Goal: Register for event/course

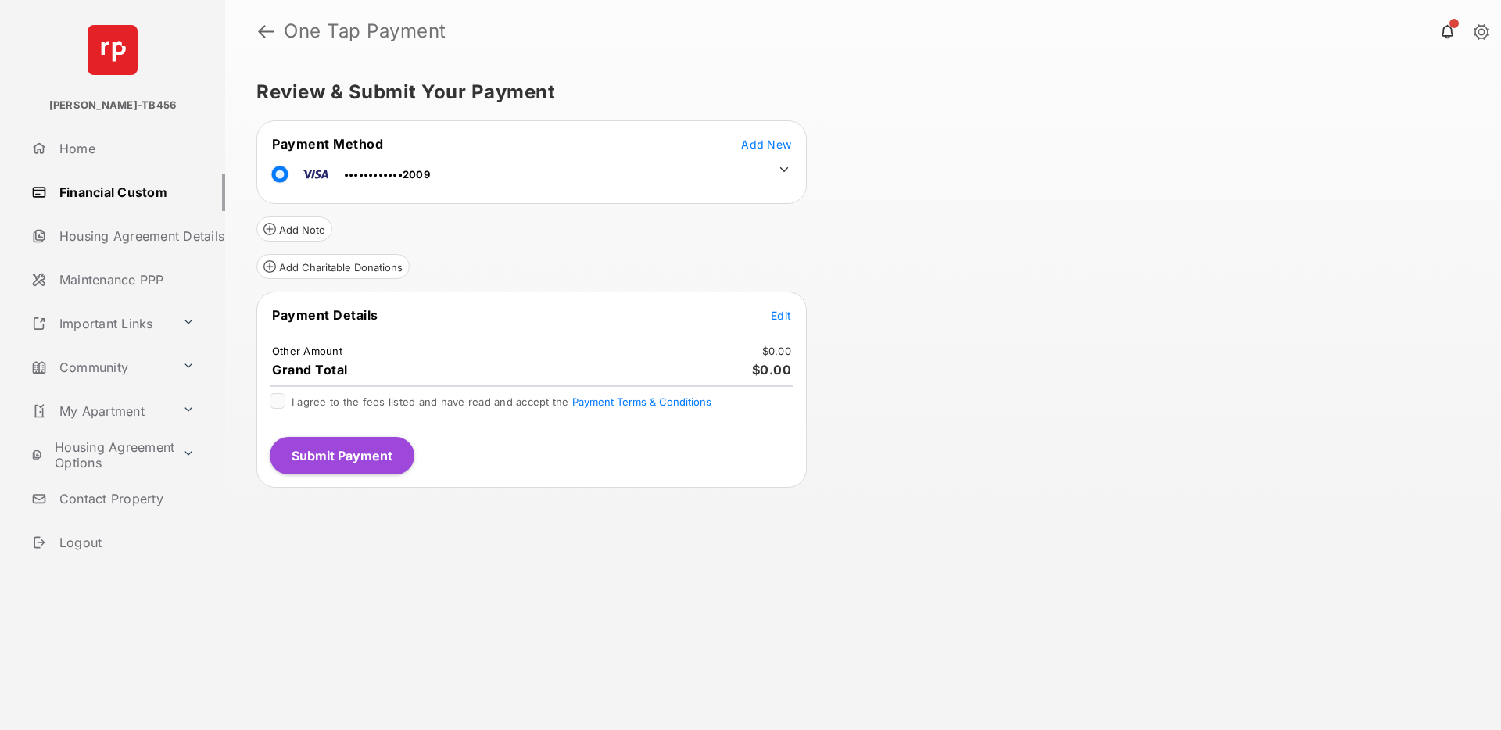
click at [787, 317] on span "Edit" at bounding box center [781, 315] width 20 height 13
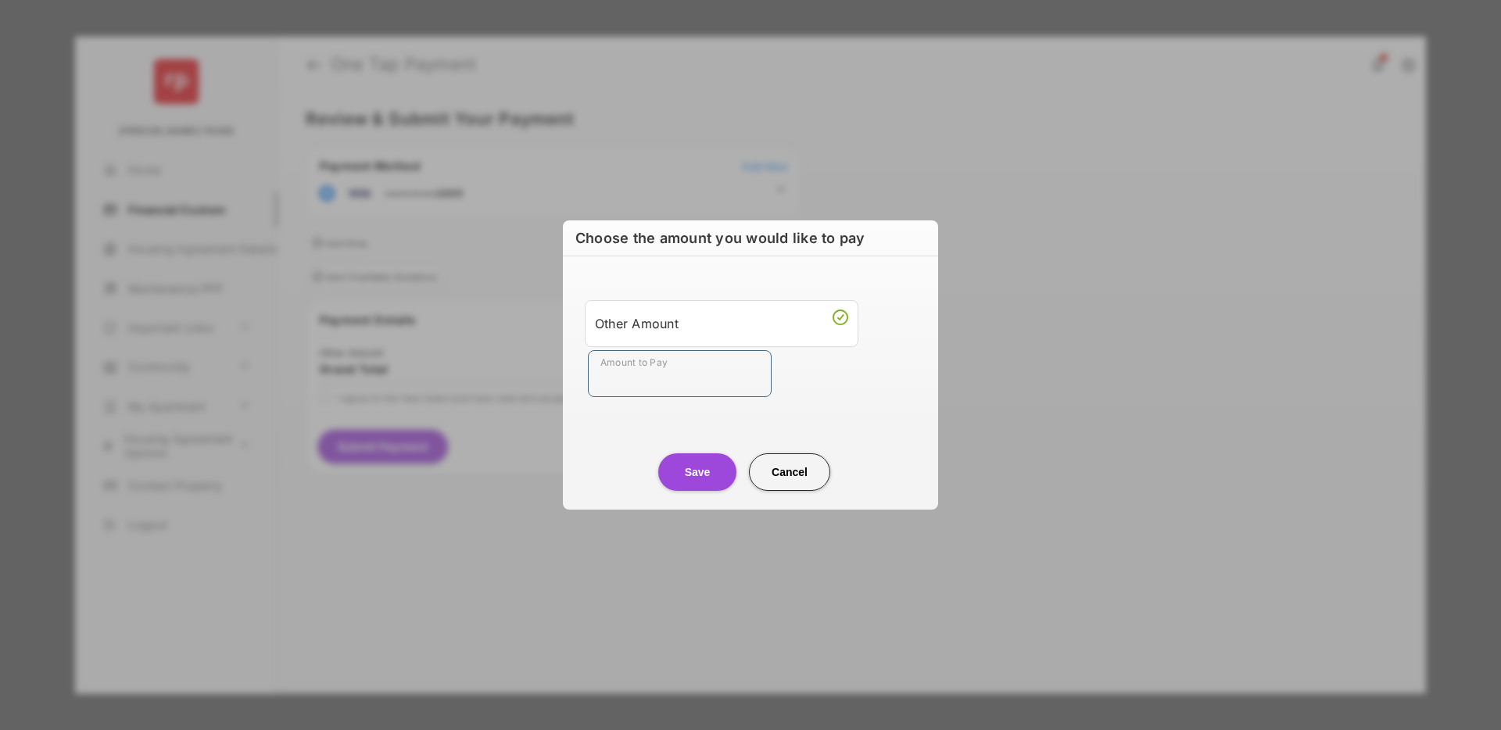
click at [639, 384] on input "Amount to Pay" at bounding box center [680, 373] width 184 height 47
type input "****"
click at [696, 477] on button "Save" at bounding box center [697, 473] width 78 height 38
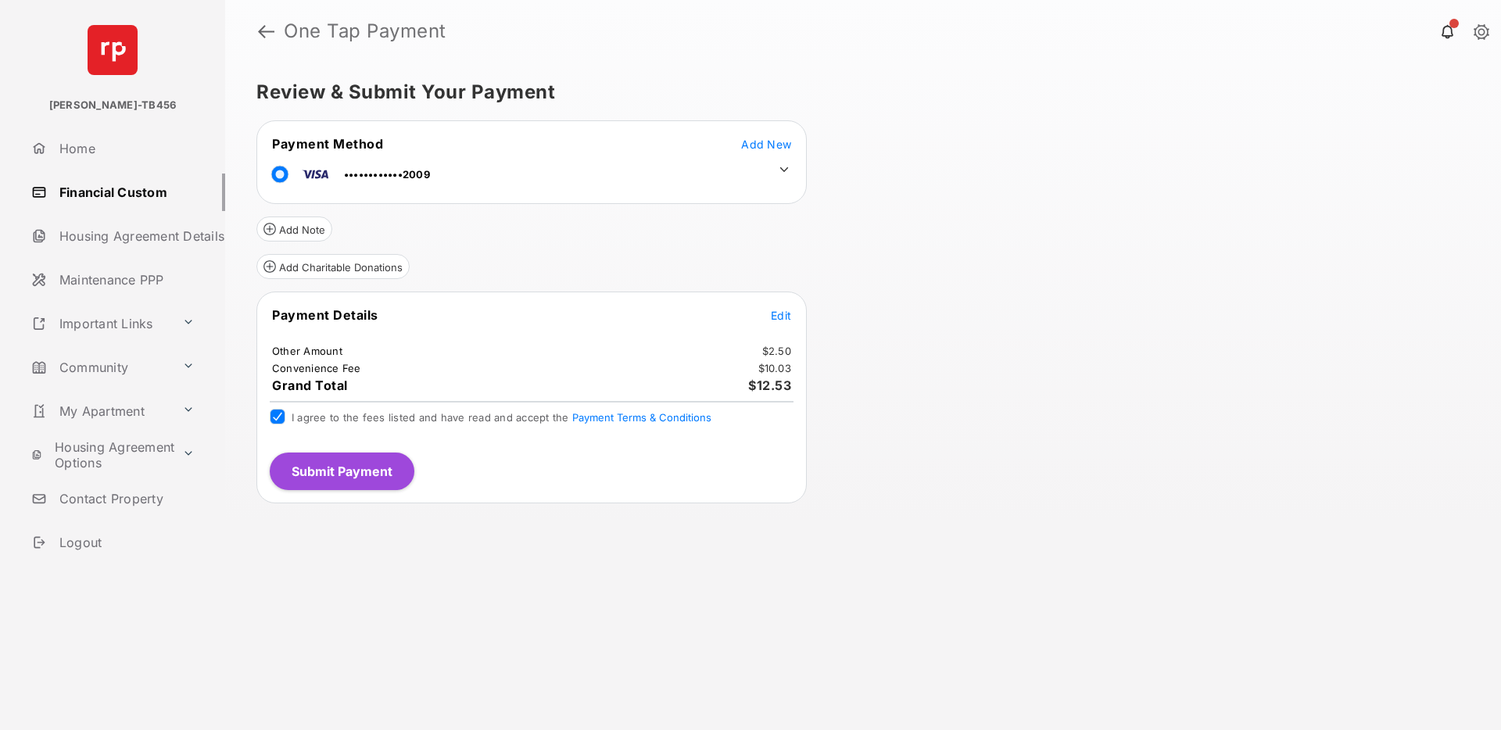
click at [378, 470] on button "Submit Payment" at bounding box center [342, 472] width 145 height 38
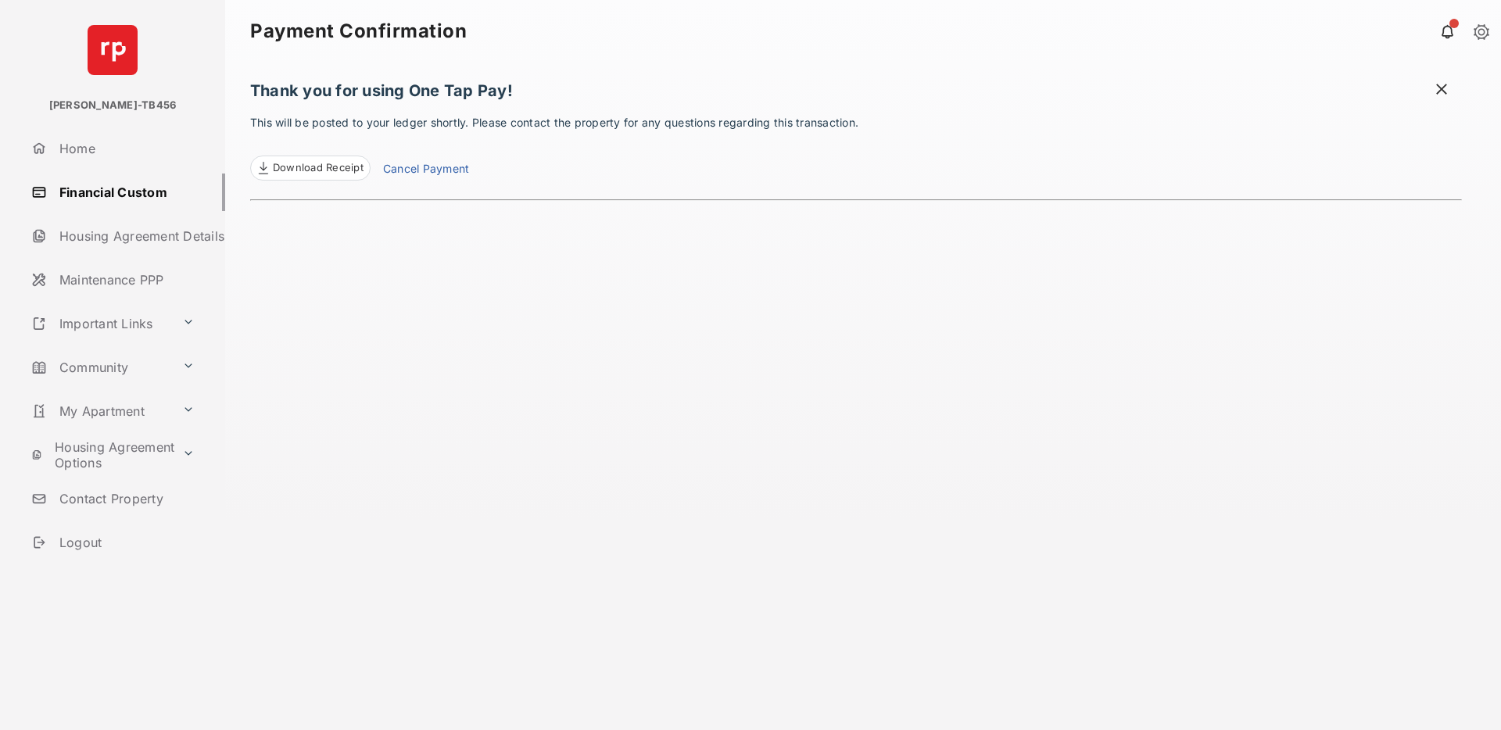
click at [316, 168] on span "Download Receipt" at bounding box center [318, 168] width 91 height 16
click at [87, 192] on link "Financial Custom" at bounding box center [125, 193] width 200 height 38
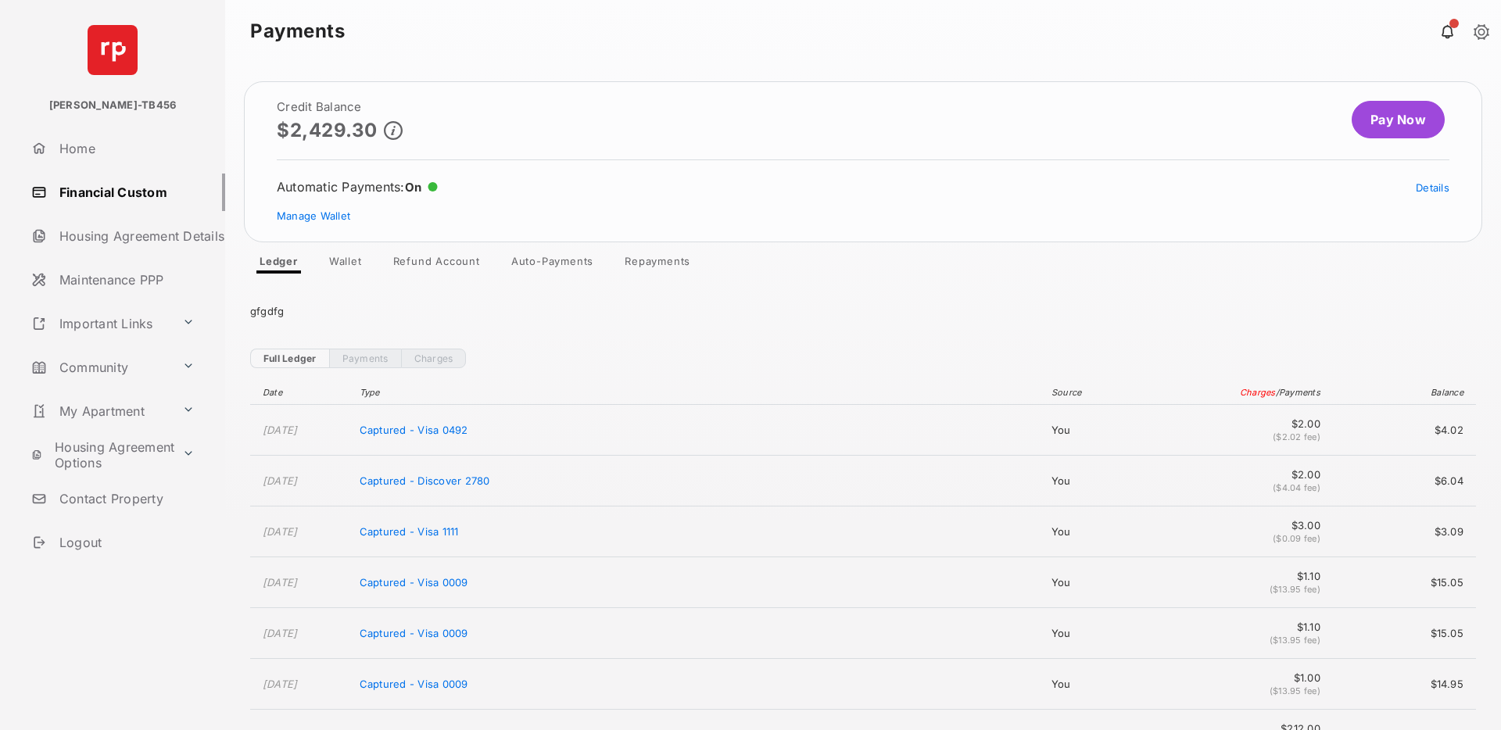
click at [131, 370] on link "Community" at bounding box center [100, 368] width 151 height 38
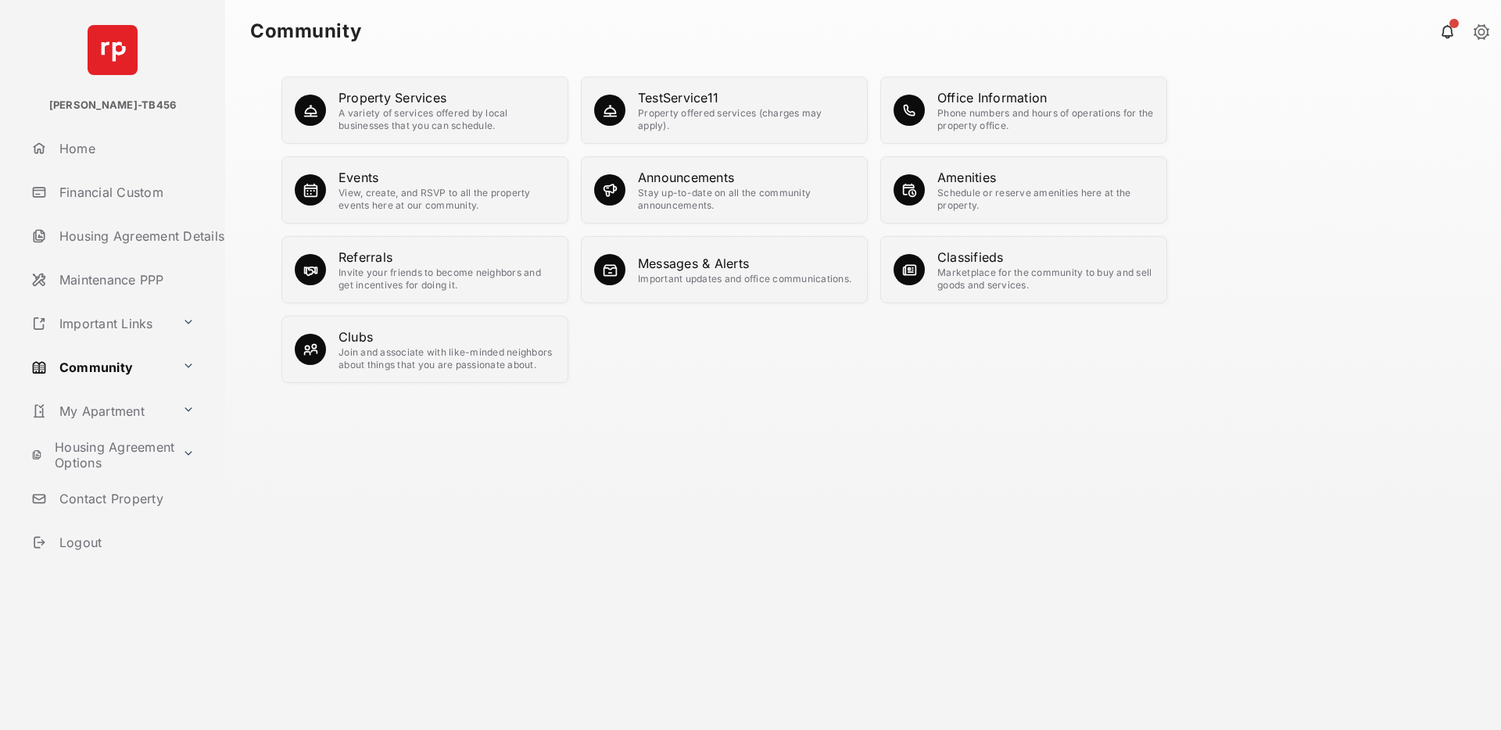
click at [1067, 185] on div "Amenities" at bounding box center [1046, 177] width 217 height 19
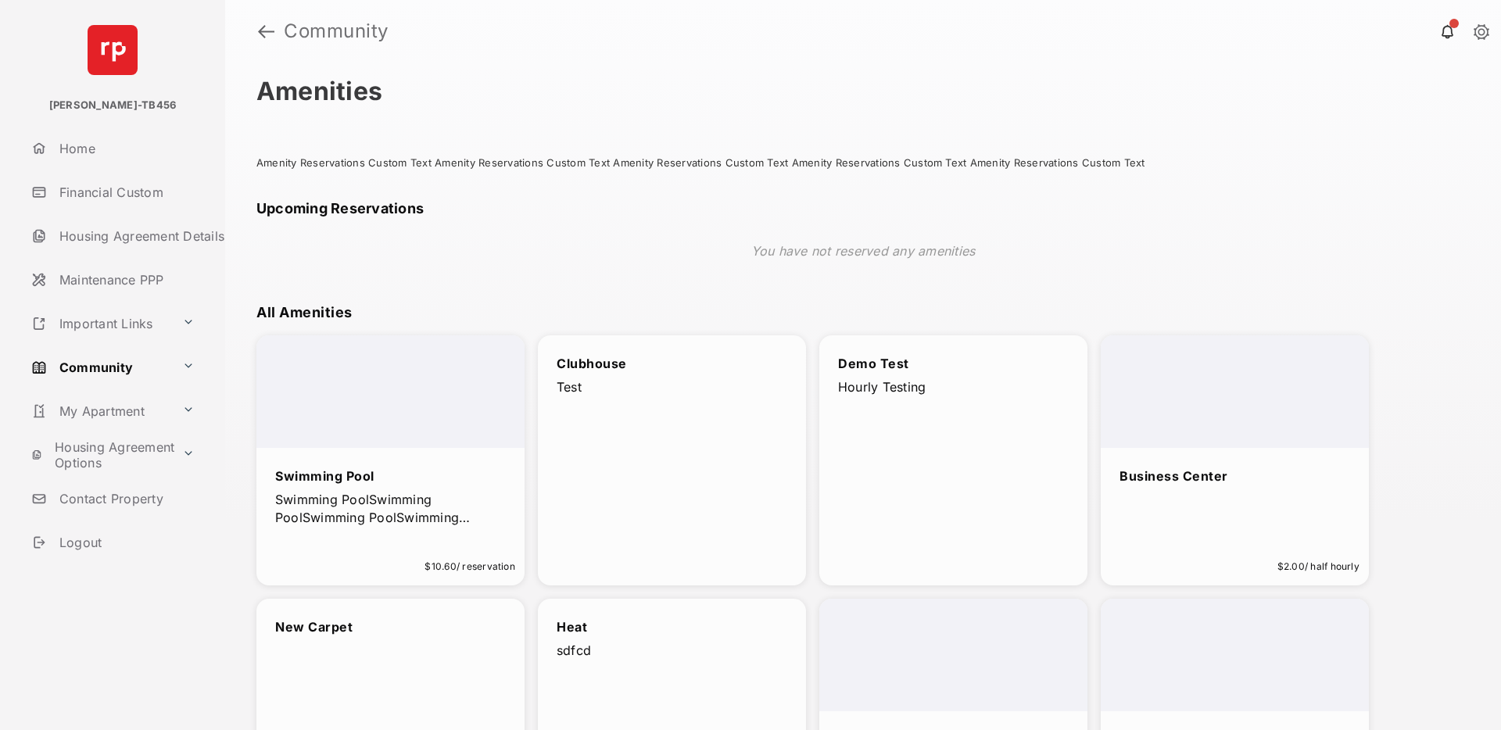
click at [414, 491] on p "Swimming PoolSwimming PoolSwimming PoolSwimming PoolSwimming PoolSwimming PoolS…" at bounding box center [390, 508] width 231 height 35
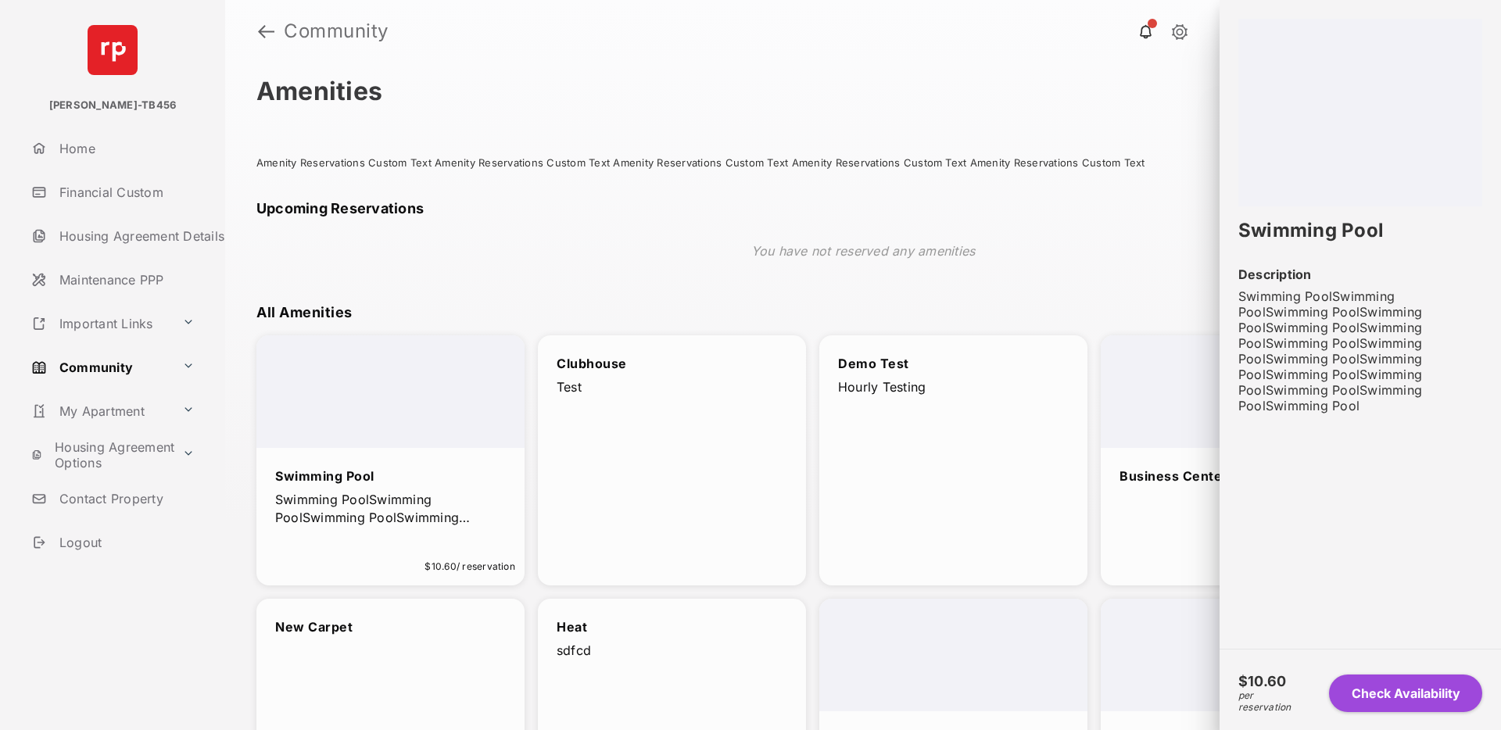
click at [1391, 687] on button "Check Availability" at bounding box center [1405, 694] width 153 height 38
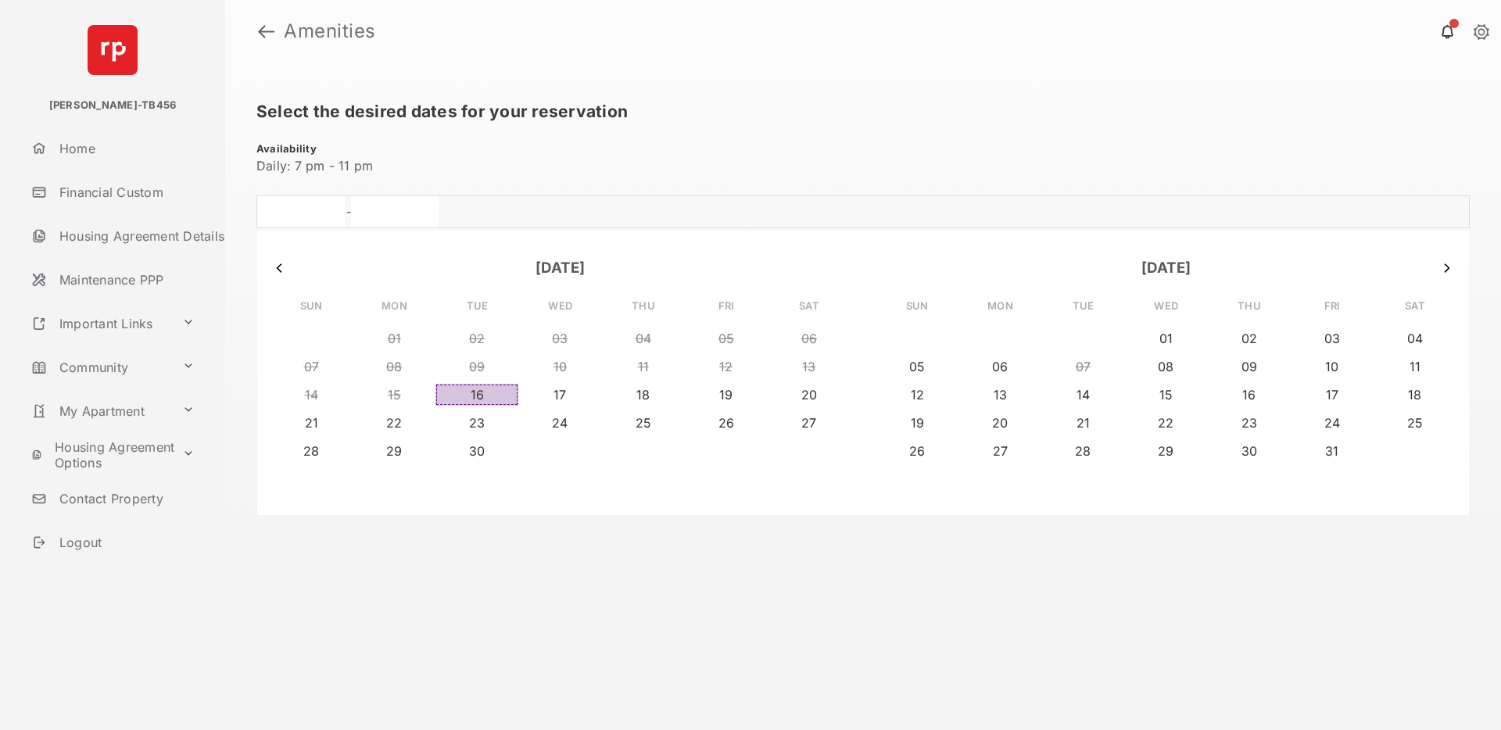
click at [500, 396] on button "16" at bounding box center [477, 395] width 83 height 22
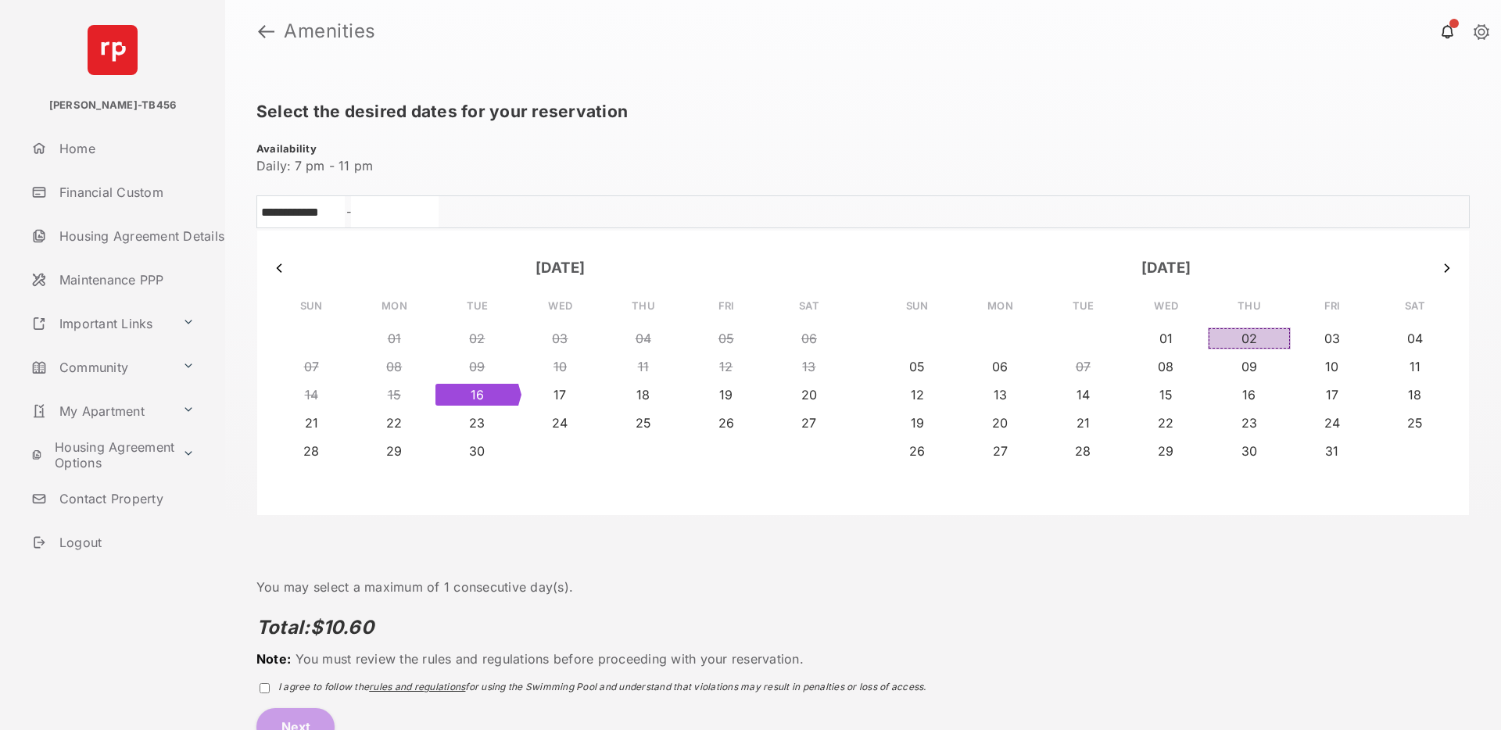
click at [1260, 344] on button "02" at bounding box center [1249, 339] width 83 height 22
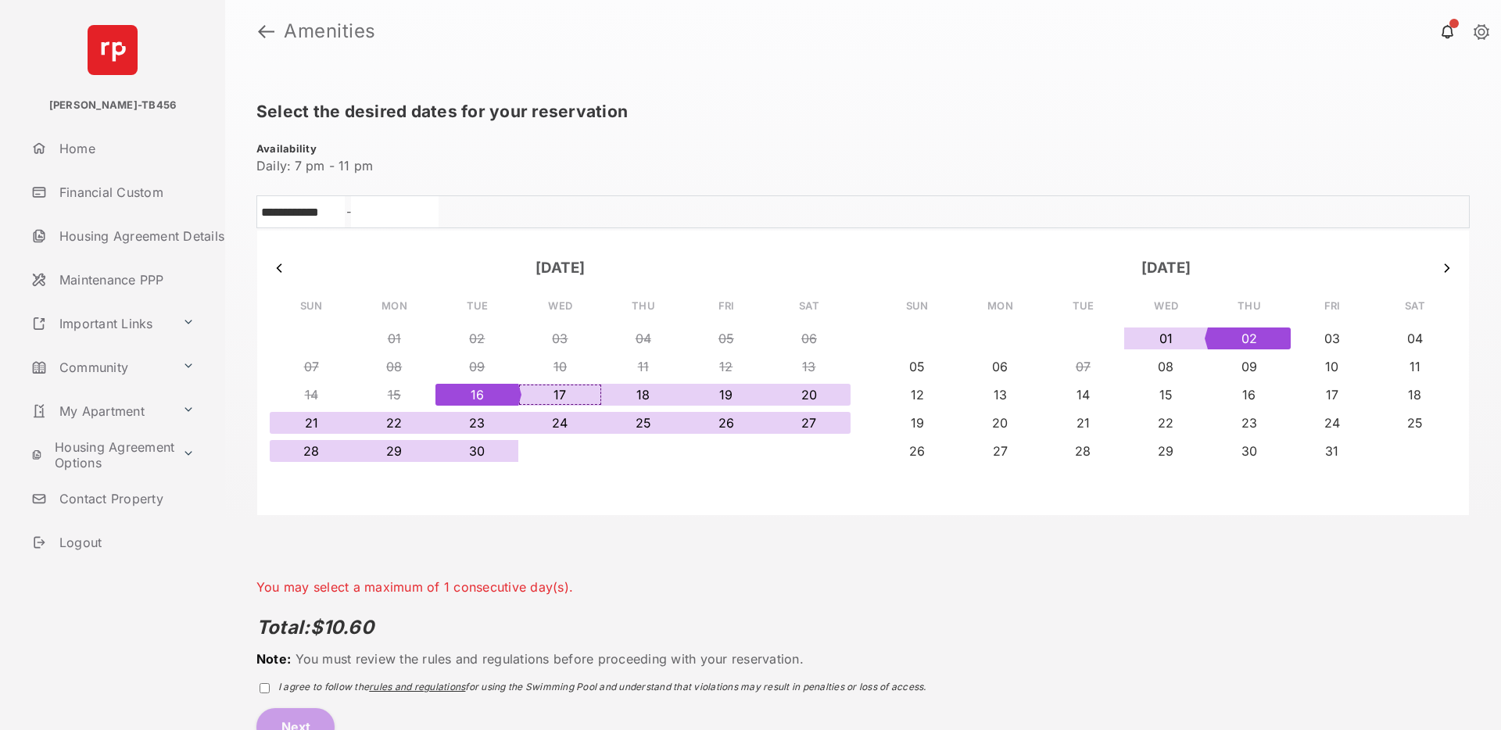
click at [561, 396] on button "17" at bounding box center [559, 395] width 83 height 22
type input "**********"
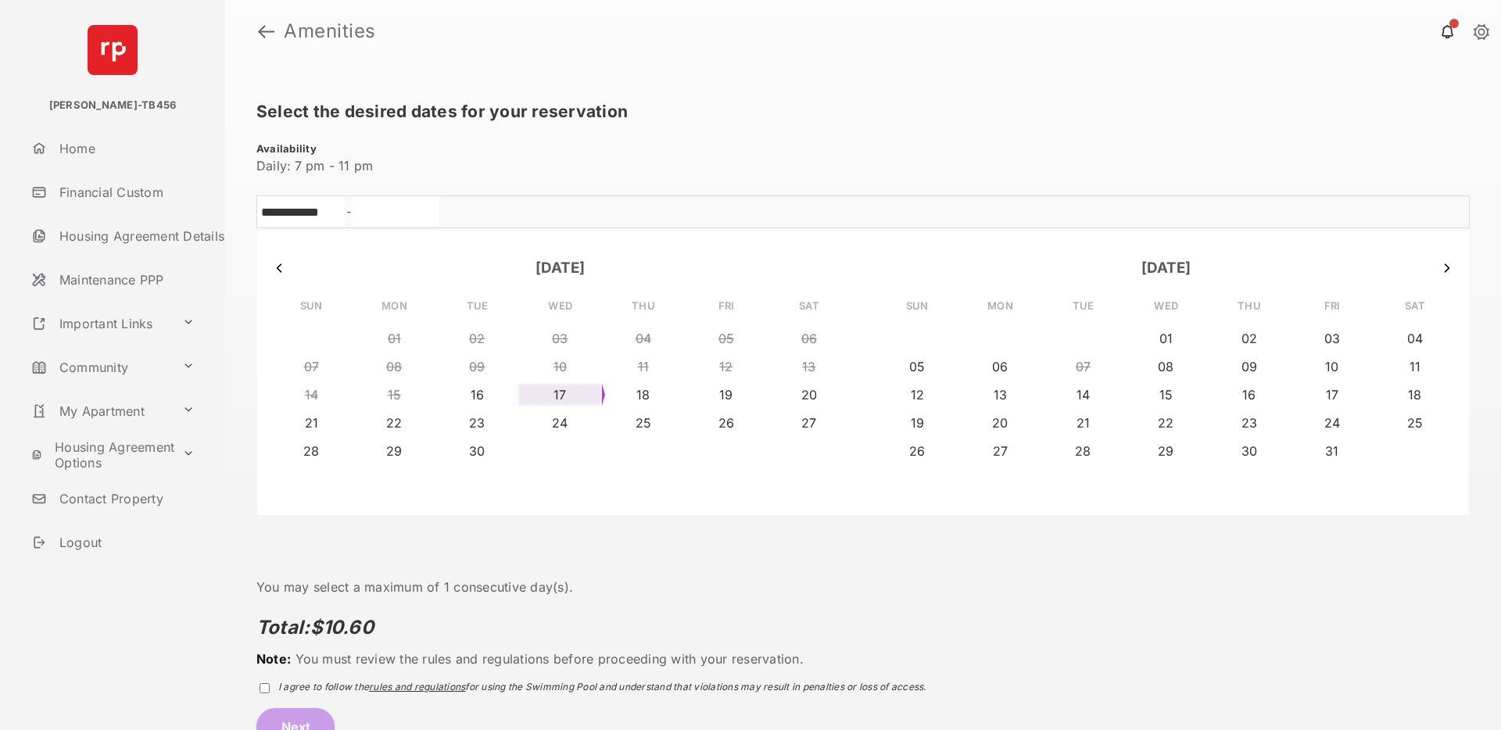
click at [561, 396] on button "17" at bounding box center [559, 395] width 83 height 22
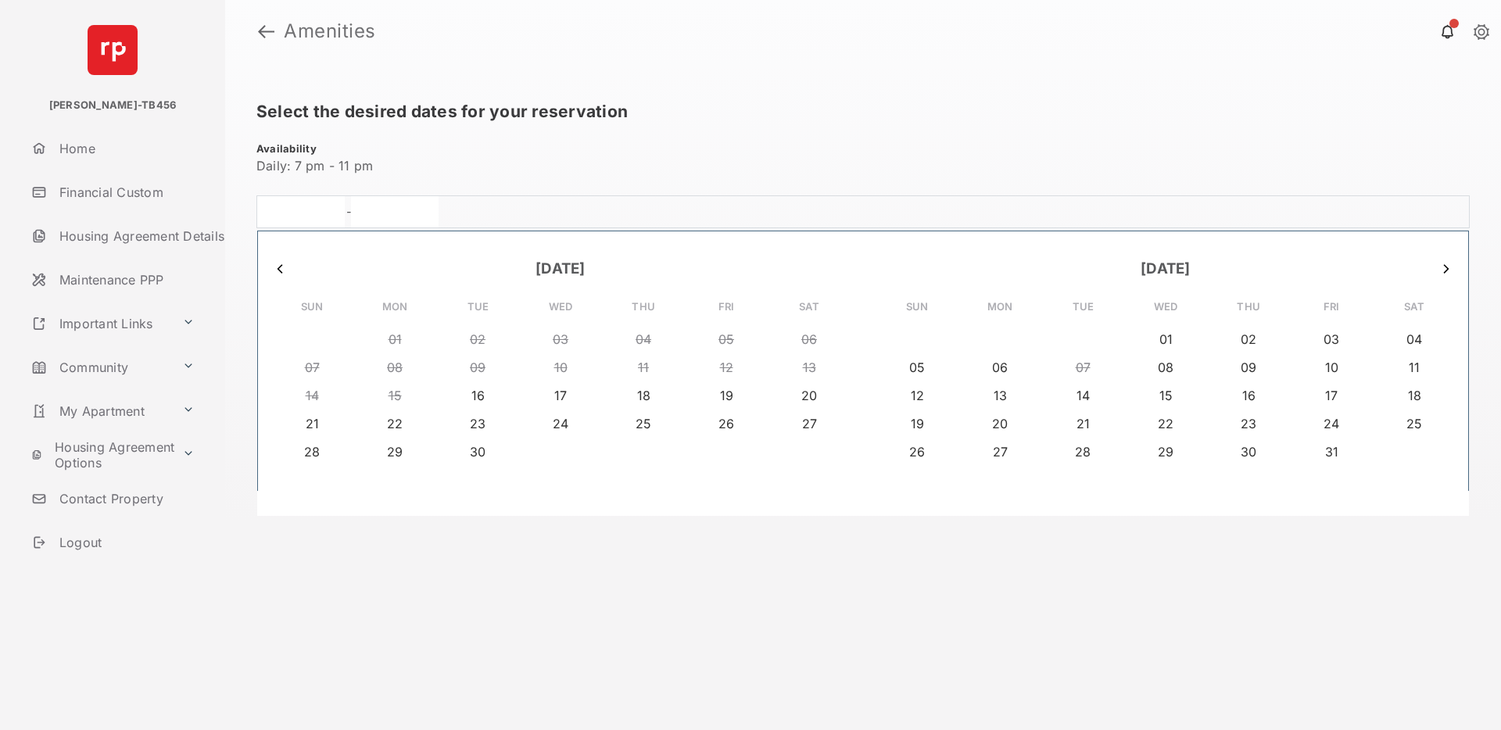
click at [464, 382] on div "14 15 16 17 18 19 20" at bounding box center [561, 396] width 580 height 28
click at [471, 396] on button "16" at bounding box center [477, 395] width 83 height 22
type input "**********"
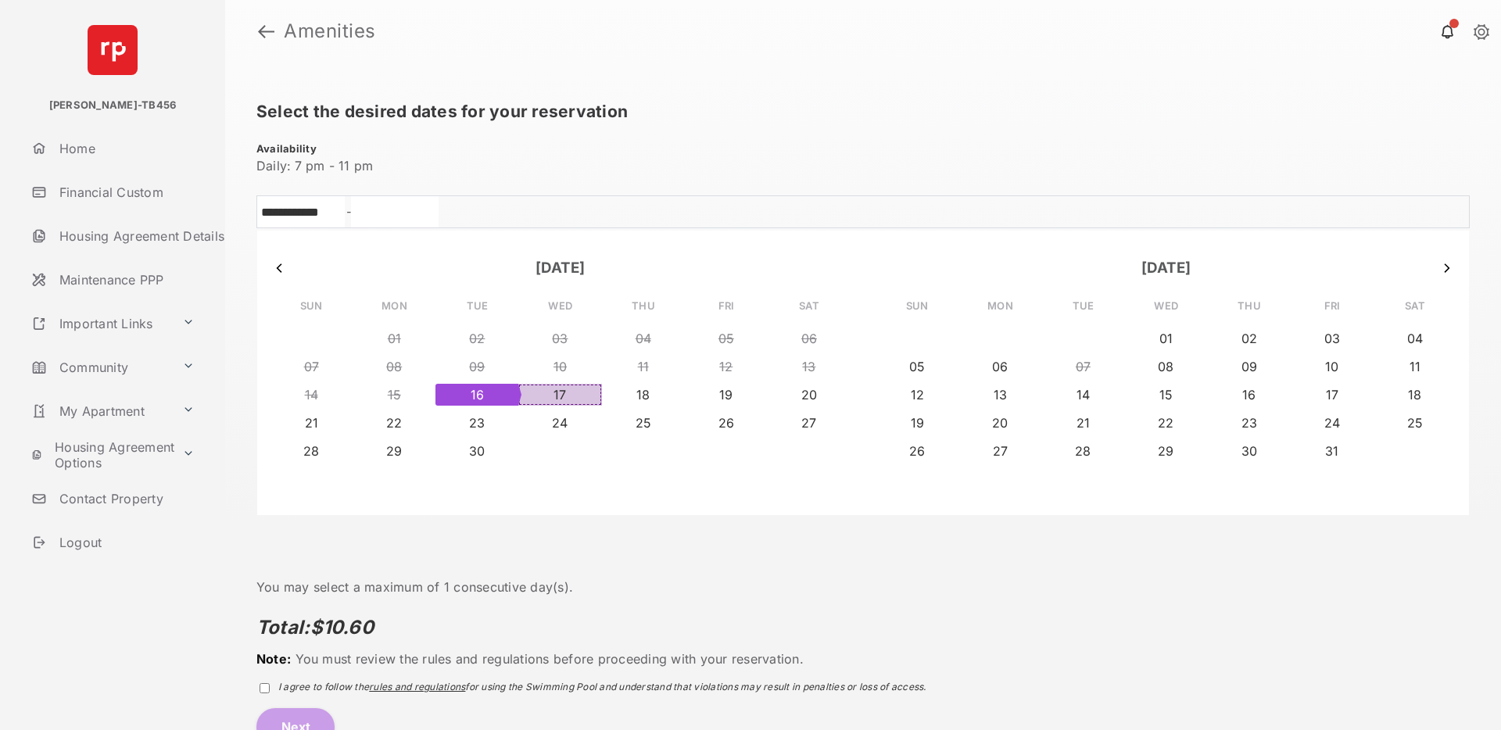
click at [563, 393] on button "17" at bounding box center [559, 395] width 83 height 22
drag, startPoint x: 504, startPoint y: 393, endPoint x: 548, endPoint y: 389, distance: 44.7
click at [548, 389] on div "14 15 16 17 18 19 20" at bounding box center [560, 395] width 581 height 28
click at [648, 398] on button "18" at bounding box center [643, 395] width 83 height 22
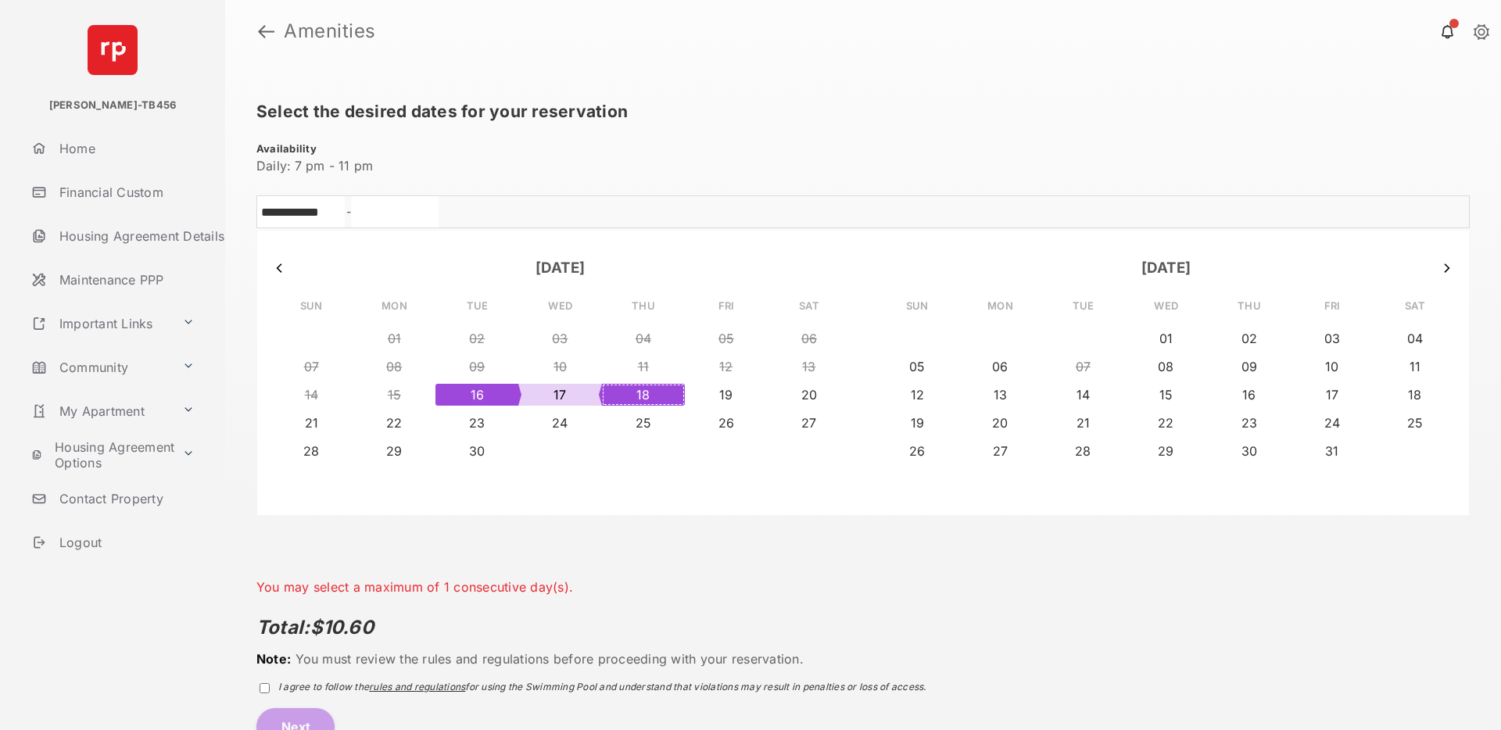
scroll to position [17, 0]
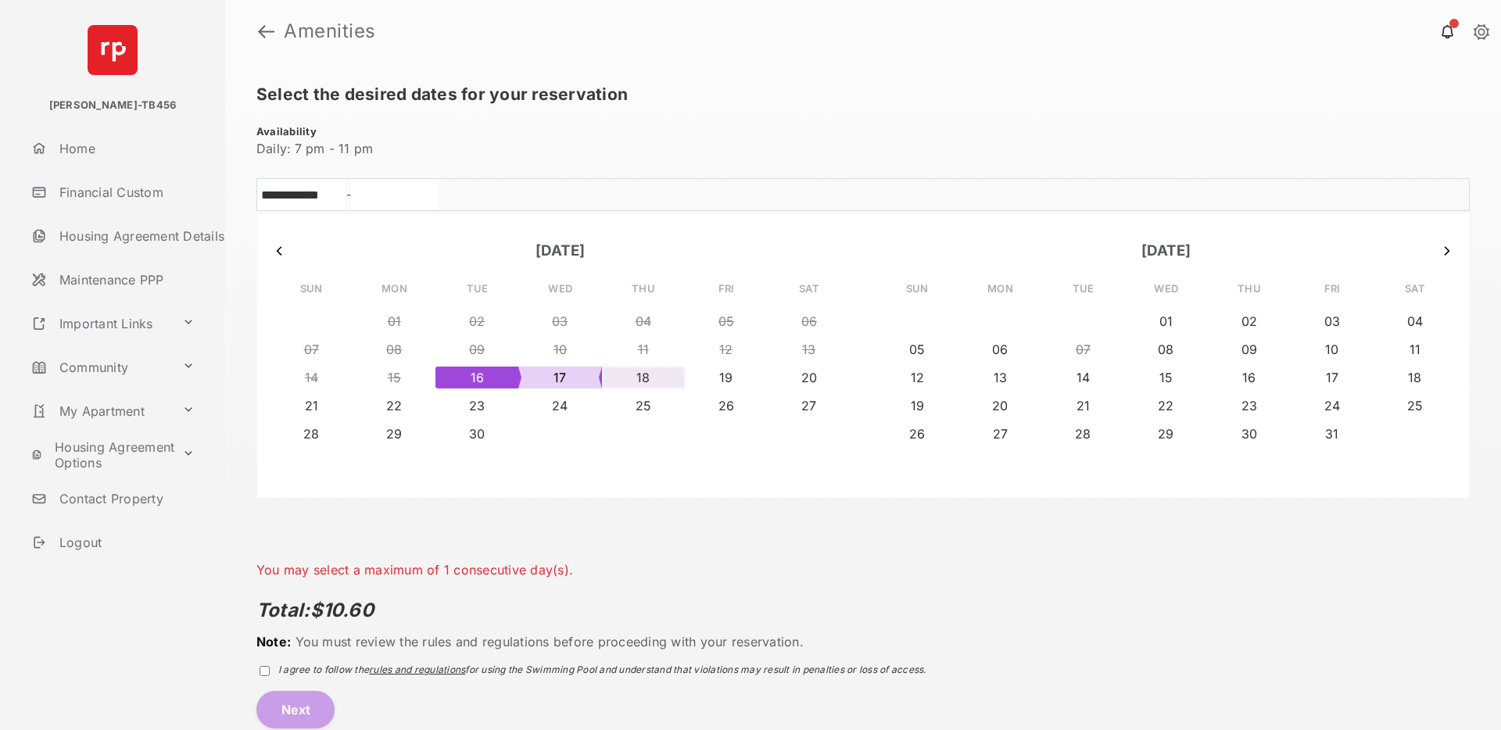
click at [625, 378] on button "18" at bounding box center [643, 378] width 83 height 22
click at [510, 517] on div "**********" at bounding box center [864, 362] width 1214 height 368
click at [398, 668] on span "rules and regulations" at bounding box center [417, 670] width 96 height 12
click at [301, 701] on button "Next" at bounding box center [296, 710] width 78 height 38
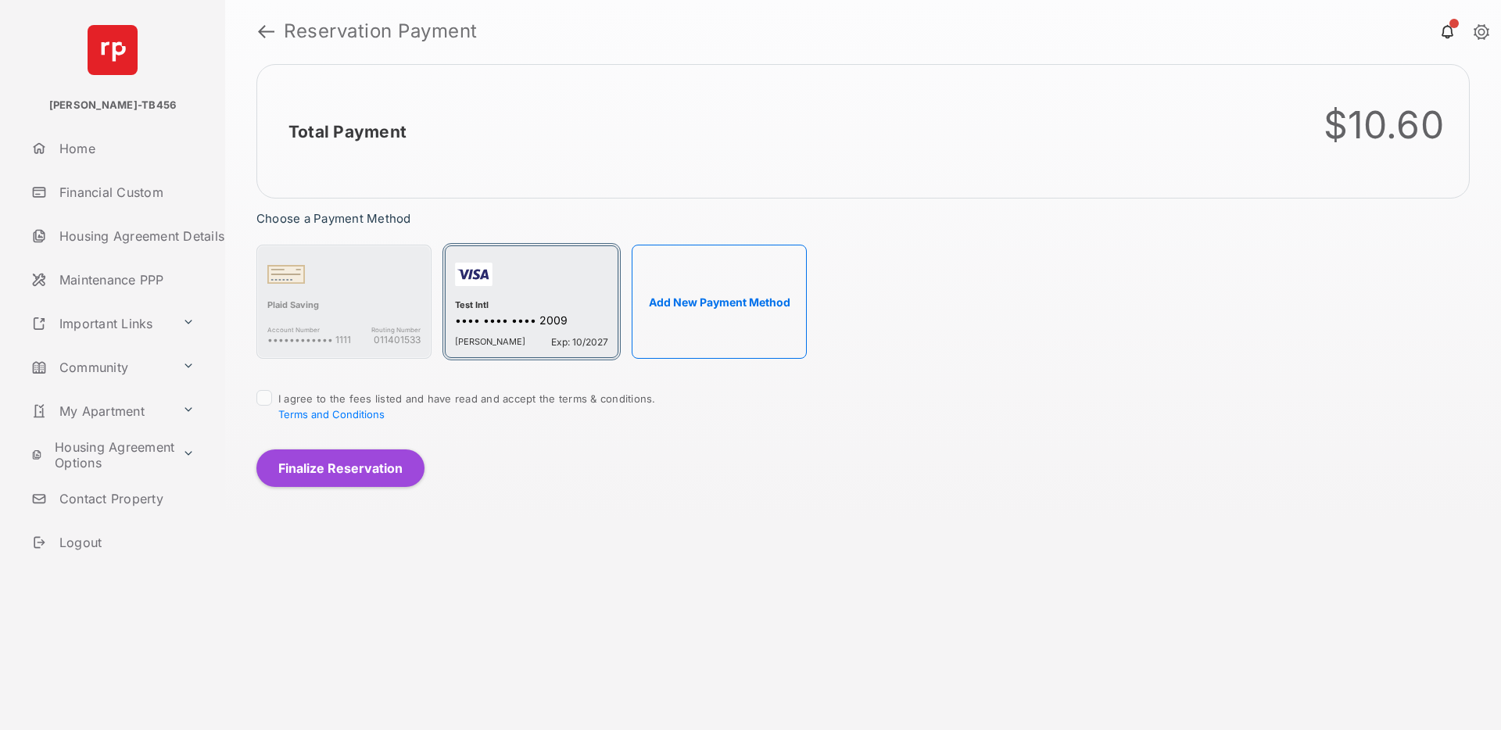
click at [526, 296] on div "button" at bounding box center [531, 278] width 153 height 44
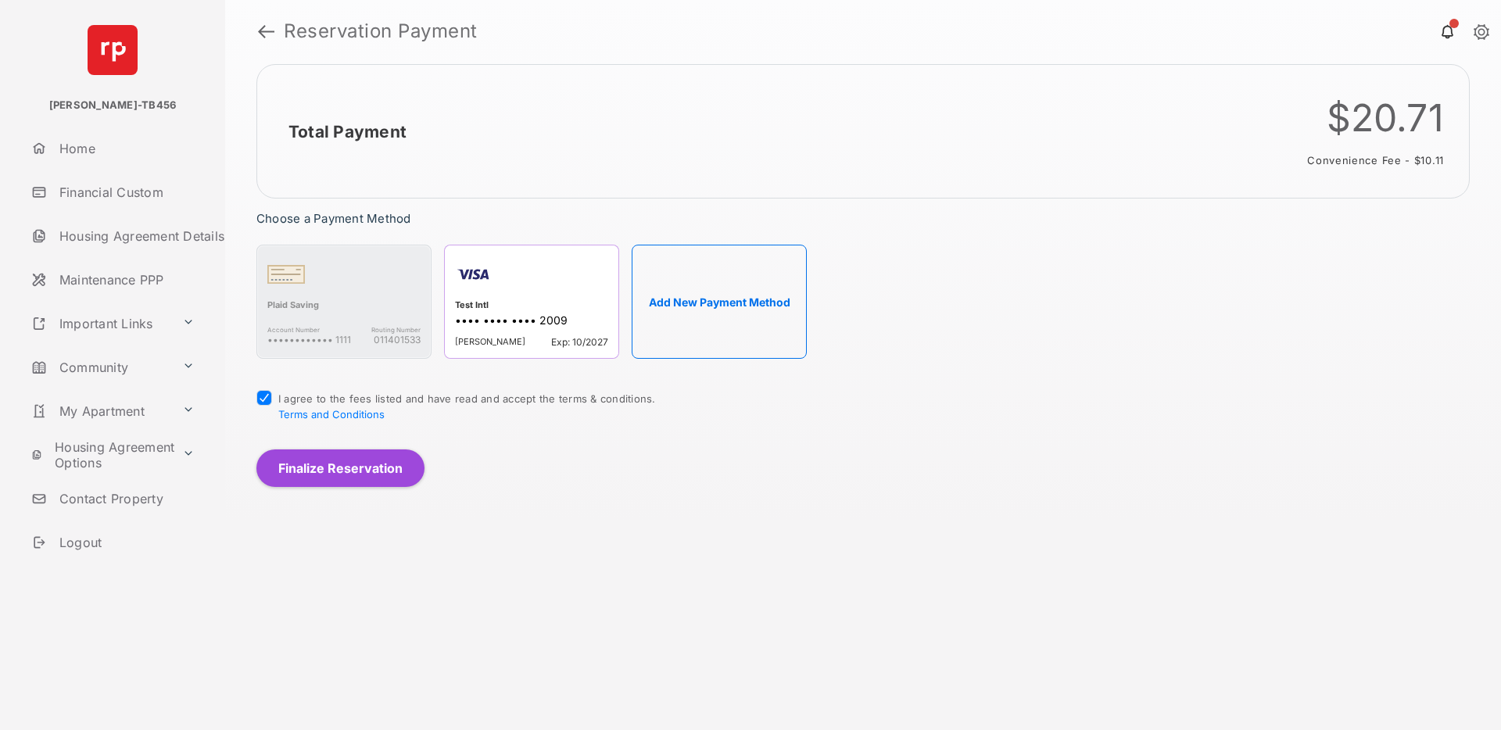
click at [338, 475] on button "Finalize Reservation" at bounding box center [341, 469] width 168 height 38
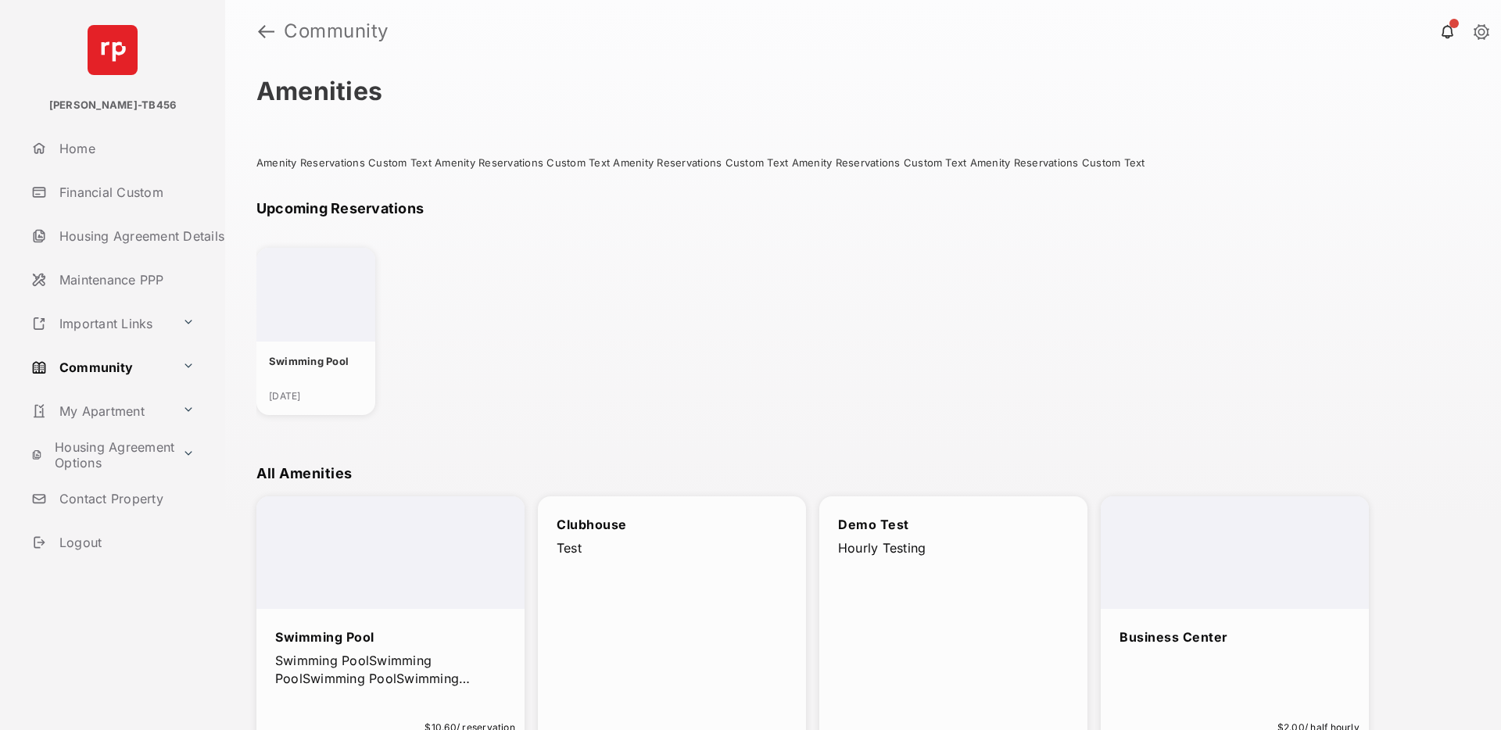
scroll to position [67, 0]
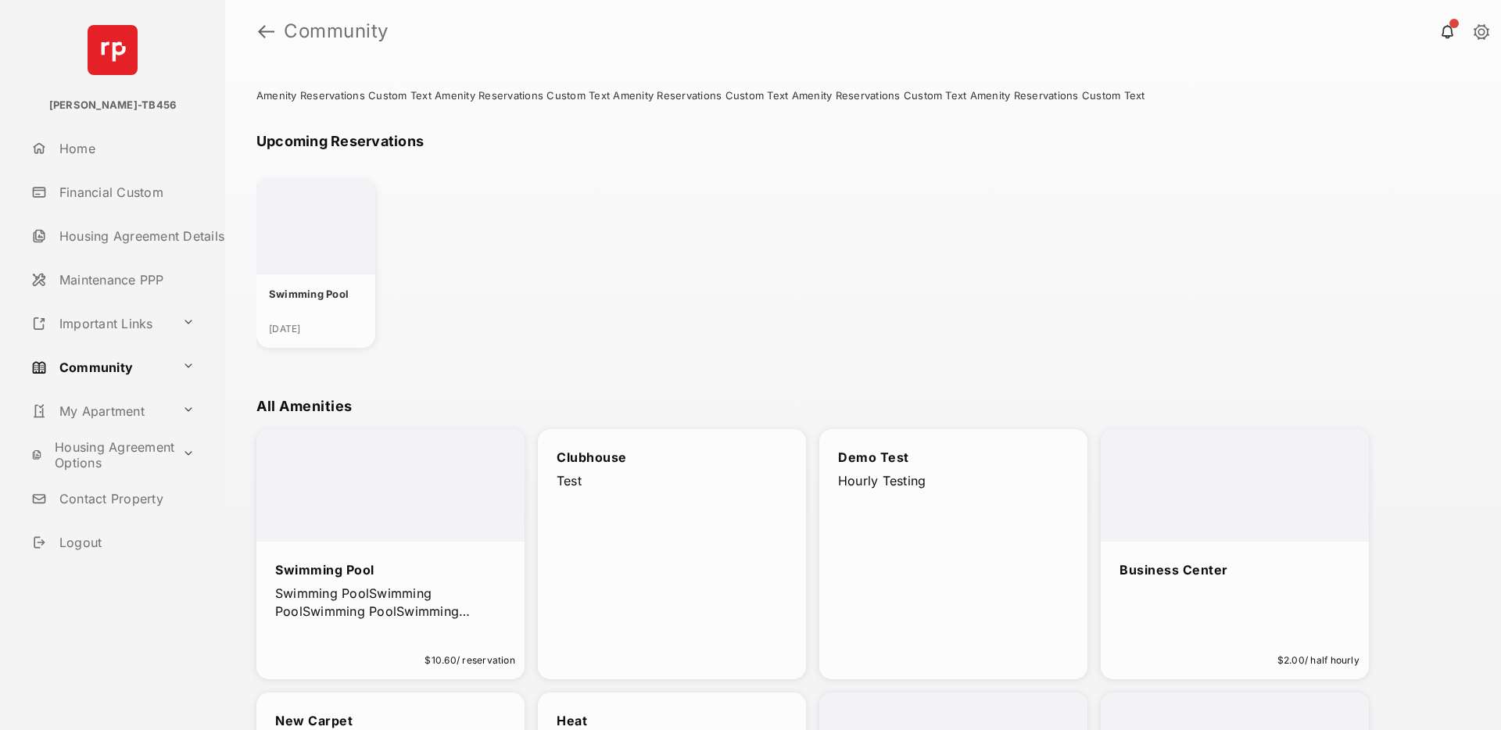
click at [150, 364] on link "Community" at bounding box center [100, 368] width 151 height 38
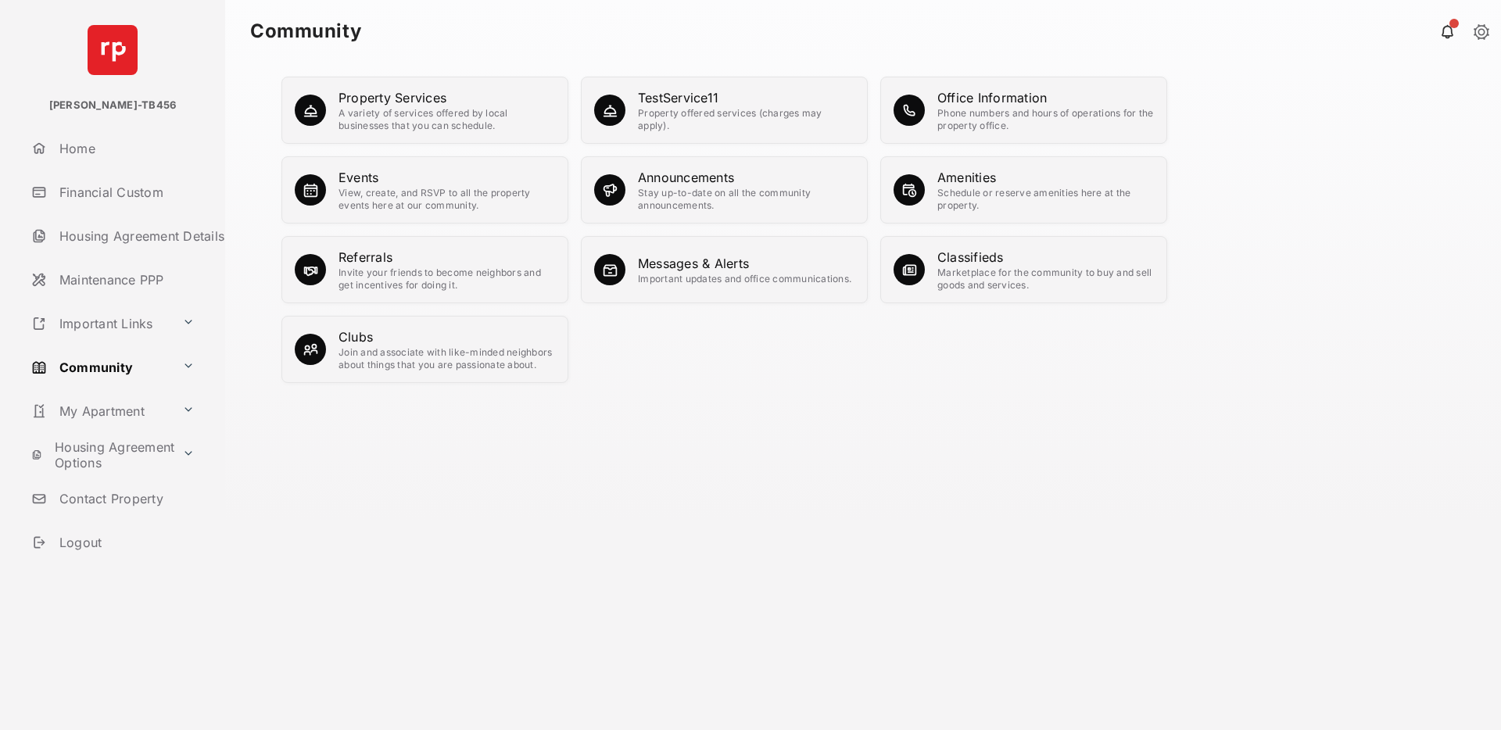
click at [418, 192] on div "View, create, and RSVP to all the property events here at our community." at bounding box center [447, 199] width 217 height 25
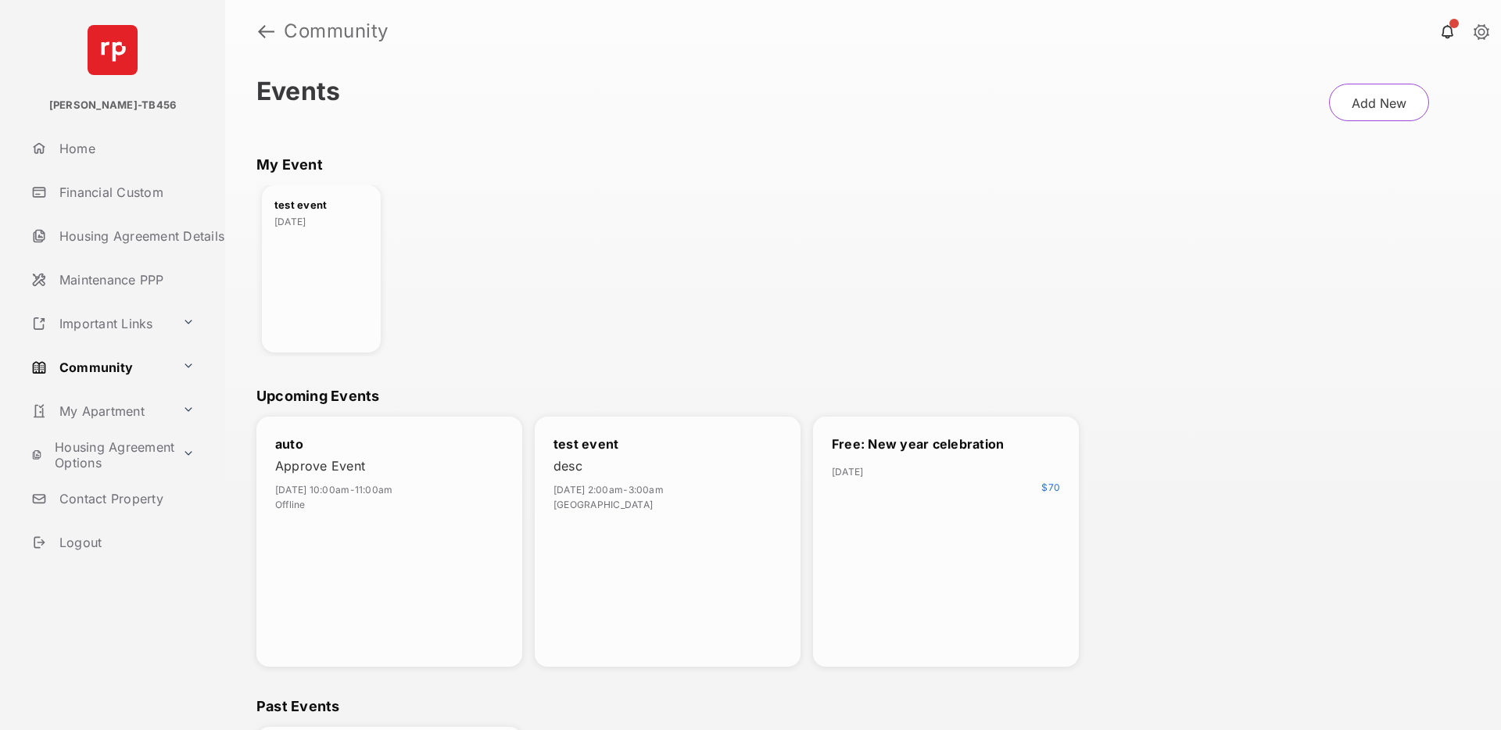
click at [902, 597] on div "Free: New year celebration [DATE] $ 70" at bounding box center [946, 542] width 266 height 250
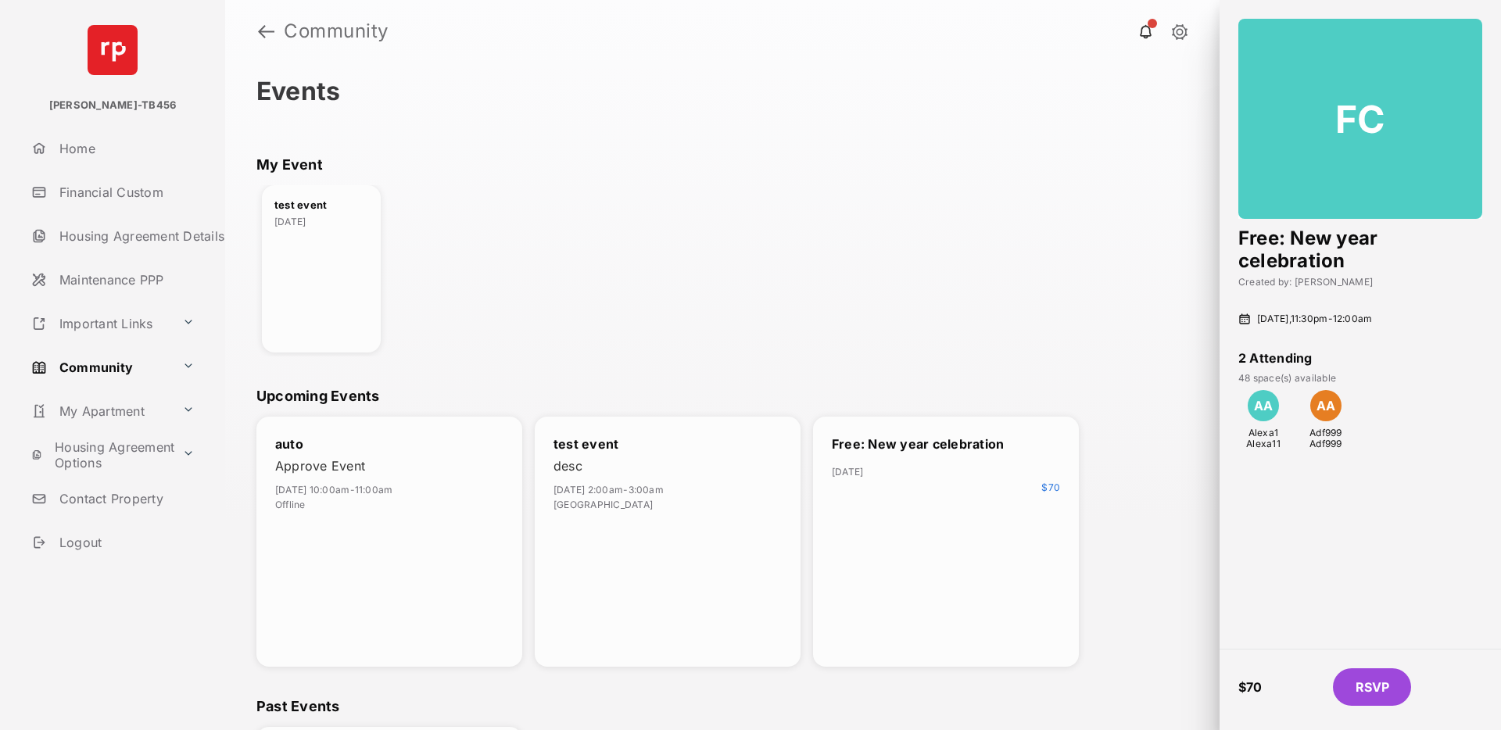
click at [1369, 687] on button "RSVP" at bounding box center [1372, 688] width 78 height 38
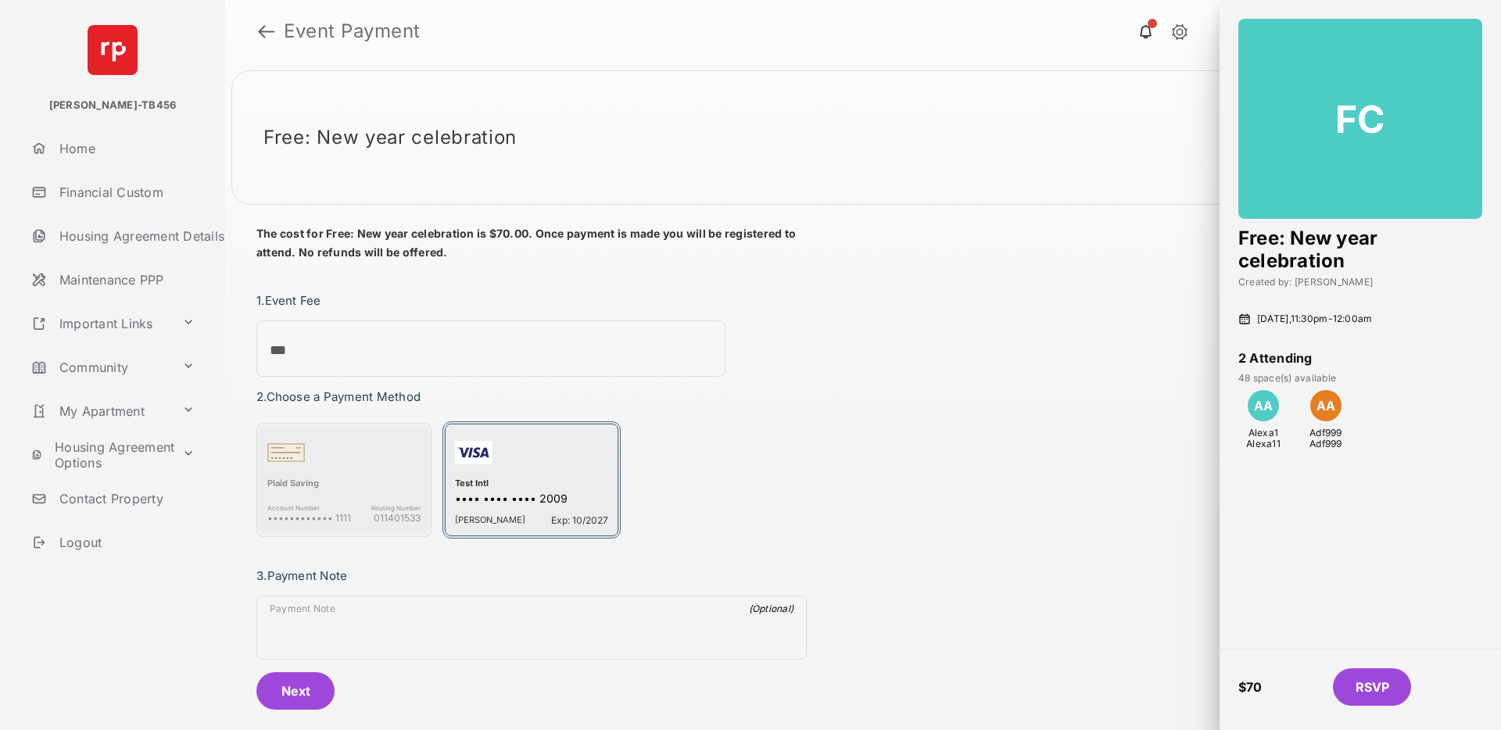
click at [526, 486] on div "Test Intl" at bounding box center [531, 485] width 153 height 14
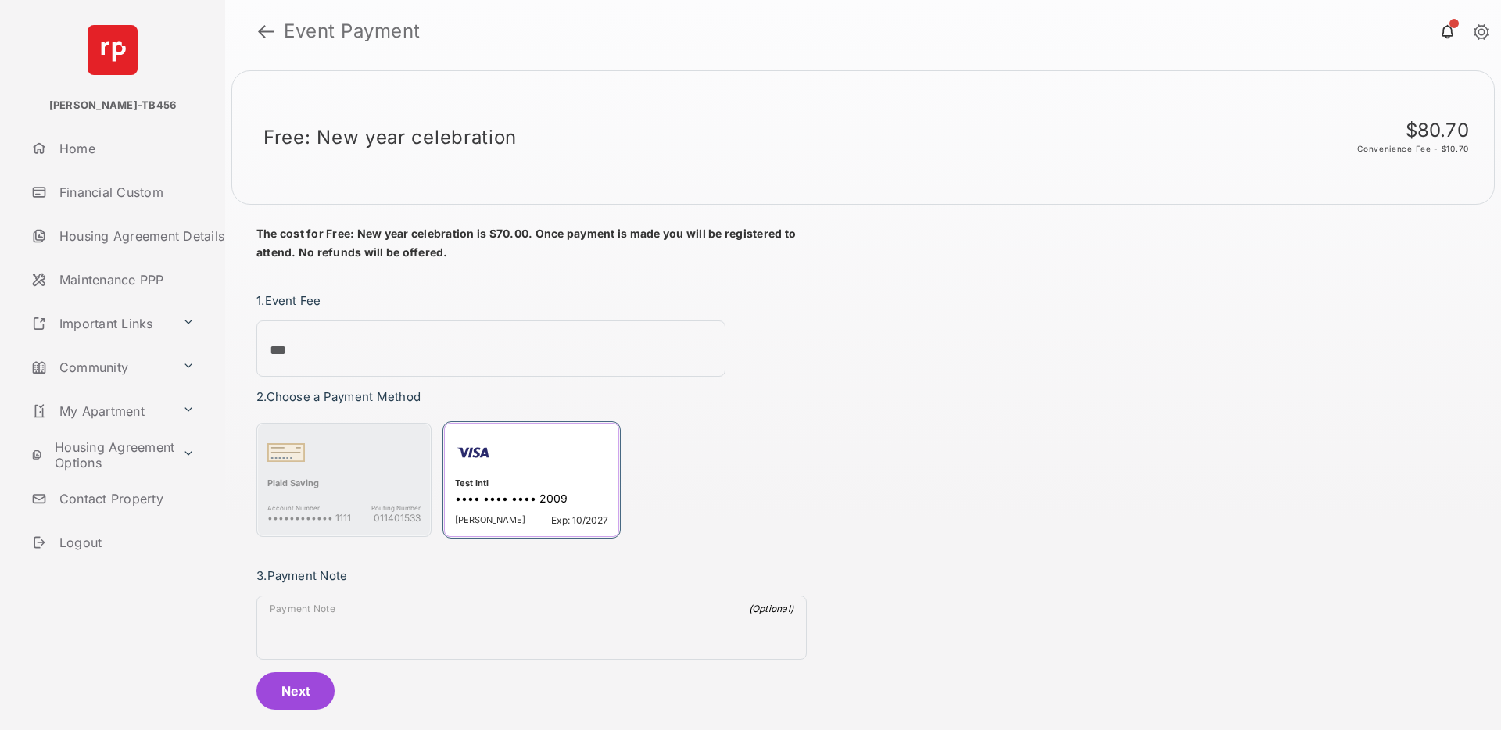
scroll to position [17, 0]
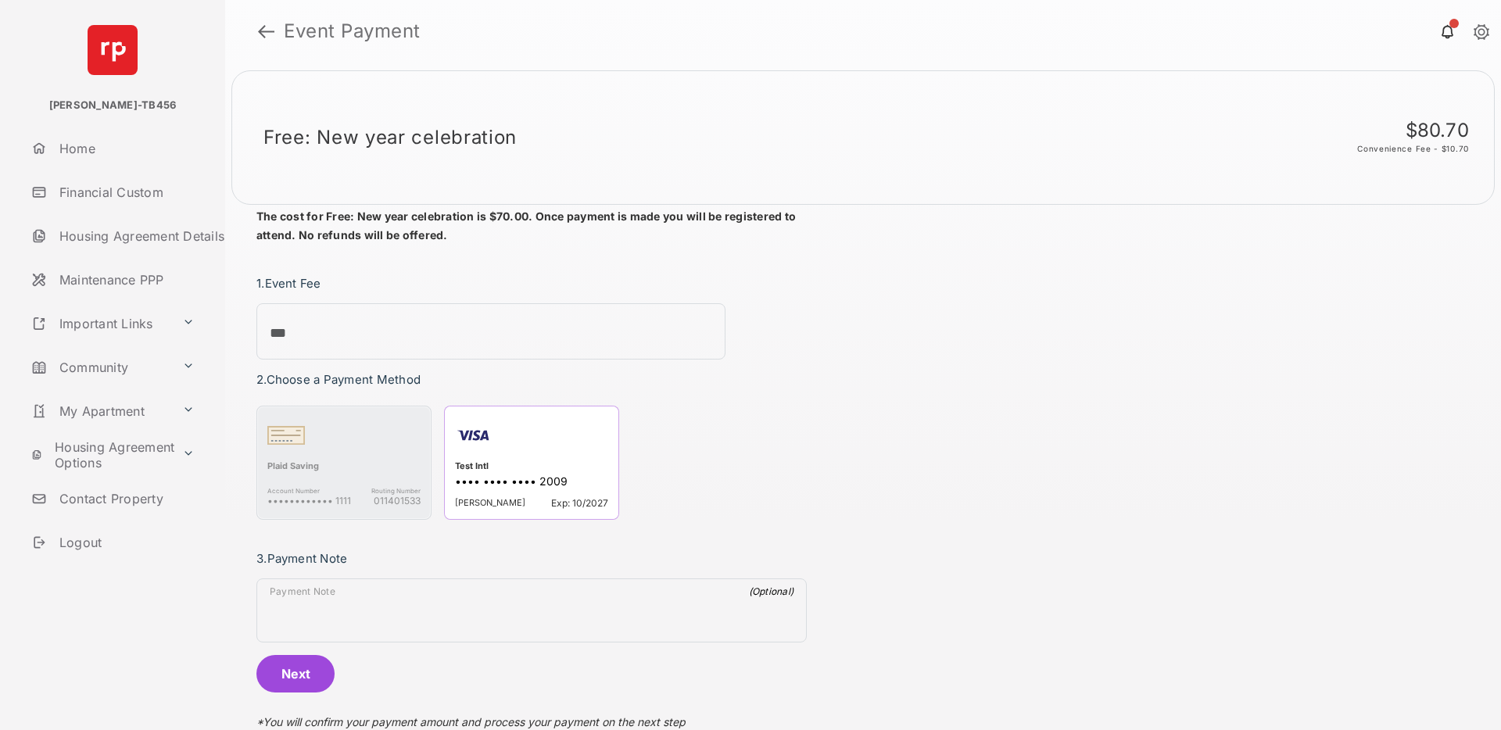
click at [320, 671] on button "Next" at bounding box center [296, 674] width 78 height 38
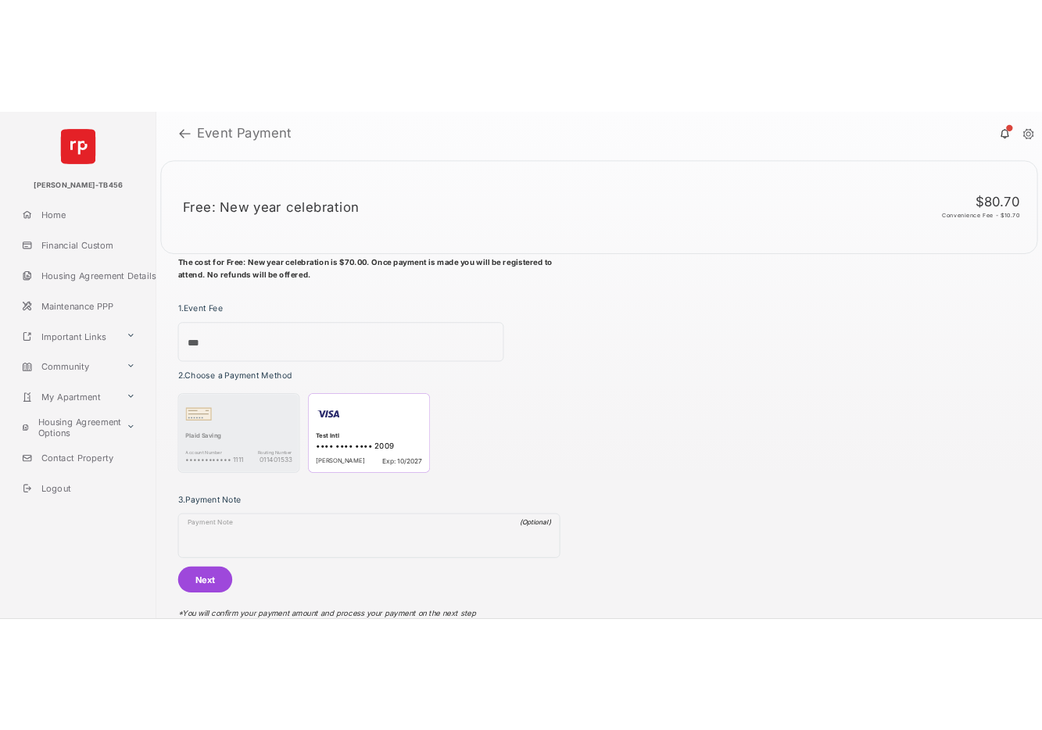
scroll to position [0, 0]
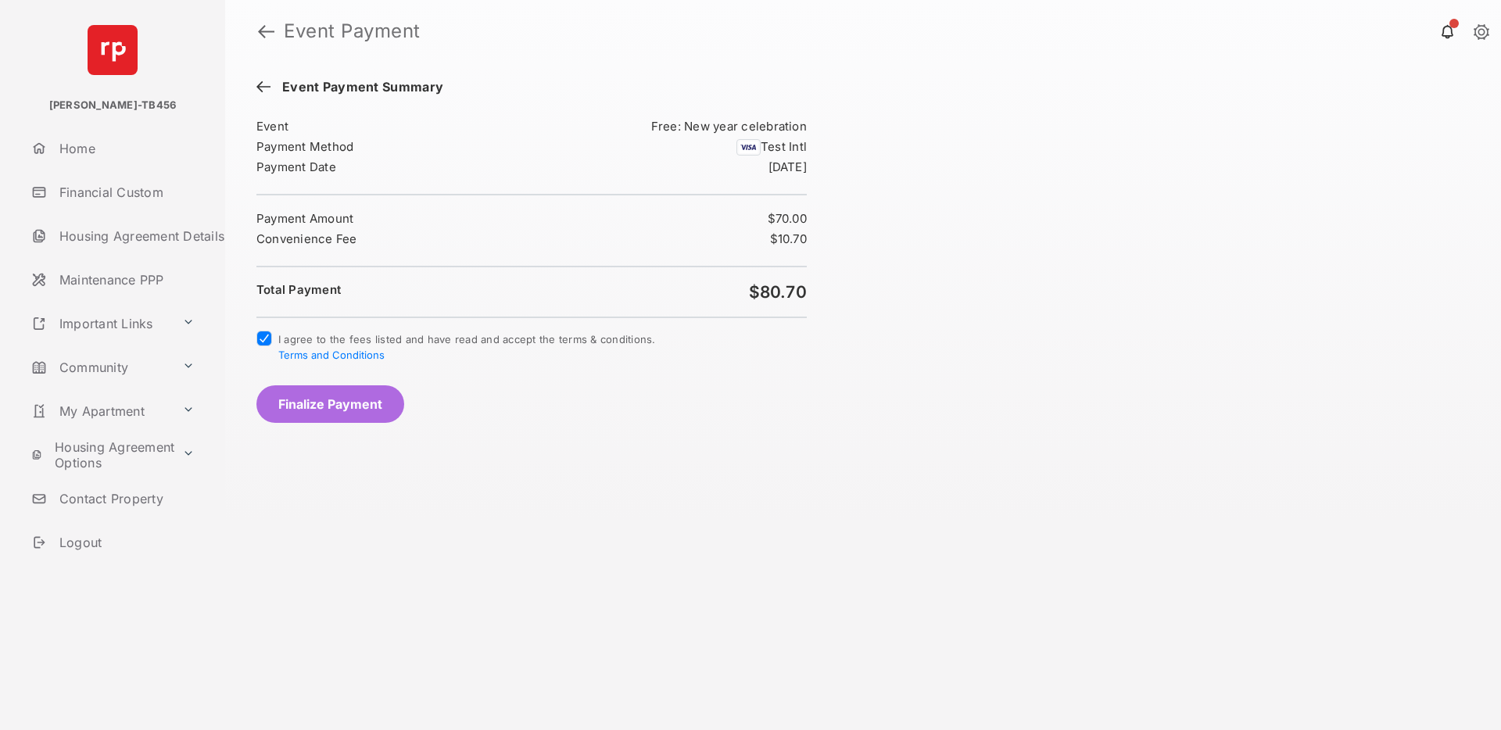
click at [306, 404] on button "Finalize Payment" at bounding box center [331, 405] width 148 height 38
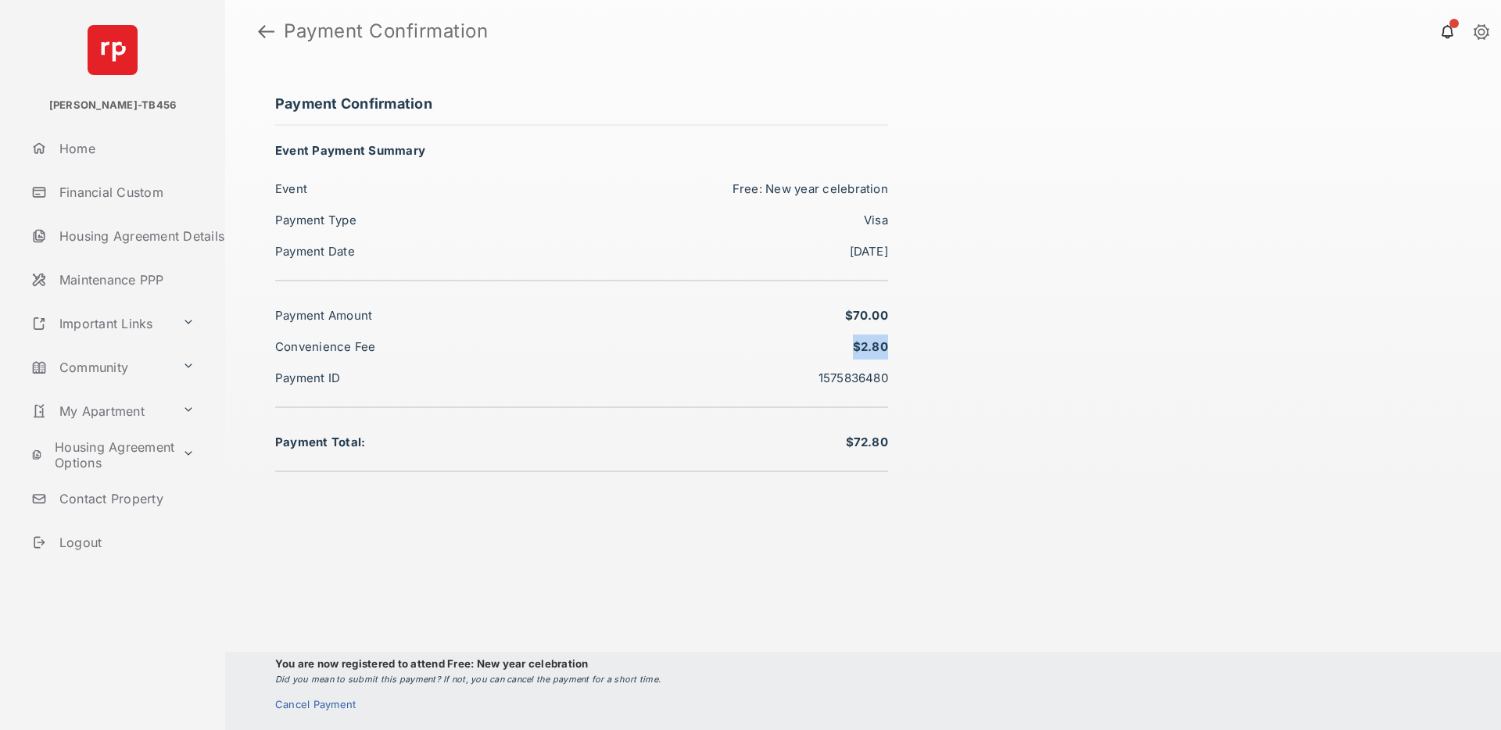
drag, startPoint x: 843, startPoint y: 346, endPoint x: 895, endPoint y: 343, distance: 52.5
click at [895, 343] on div "Payment Confirmation Event Payment Summary Event Free: New year celebration Pay…" at bounding box center [863, 397] width 1276 height 668
click at [1082, 346] on div "Payment Confirmation Event Payment Summary Event Free: New year celebration Pay…" at bounding box center [863, 397] width 1276 height 668
drag, startPoint x: 832, startPoint y: 350, endPoint x: 910, endPoint y: 345, distance: 78.4
click at [910, 345] on div "Payment Confirmation Event Payment Summary Event Free: New year celebration Pay…" at bounding box center [863, 397] width 1276 height 668
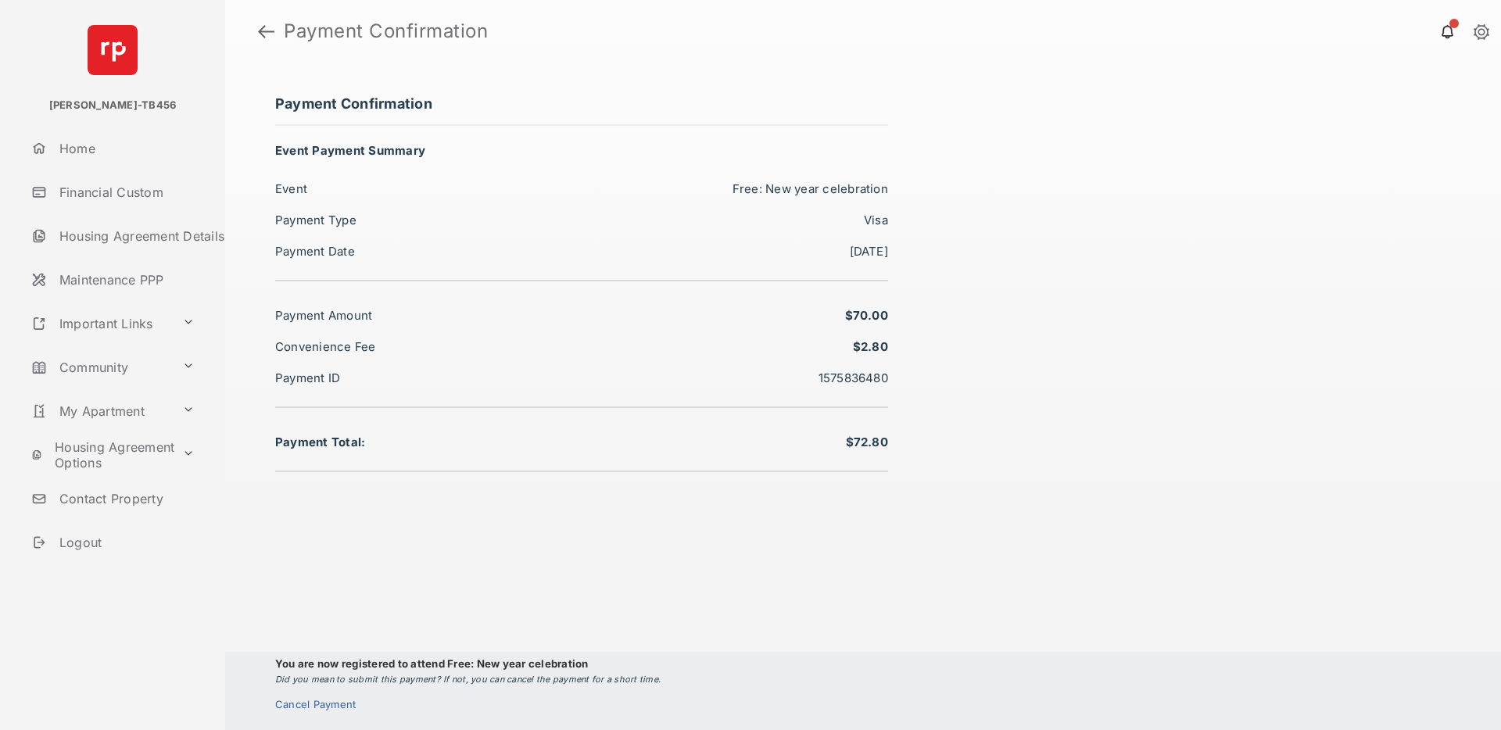
click at [999, 360] on div "Payment Confirmation Event Payment Summary Event Free: New year celebration Pay…" at bounding box center [863, 397] width 1276 height 668
click at [320, 701] on div "Cancel Payment" at bounding box center [319, 704] width 89 height 13
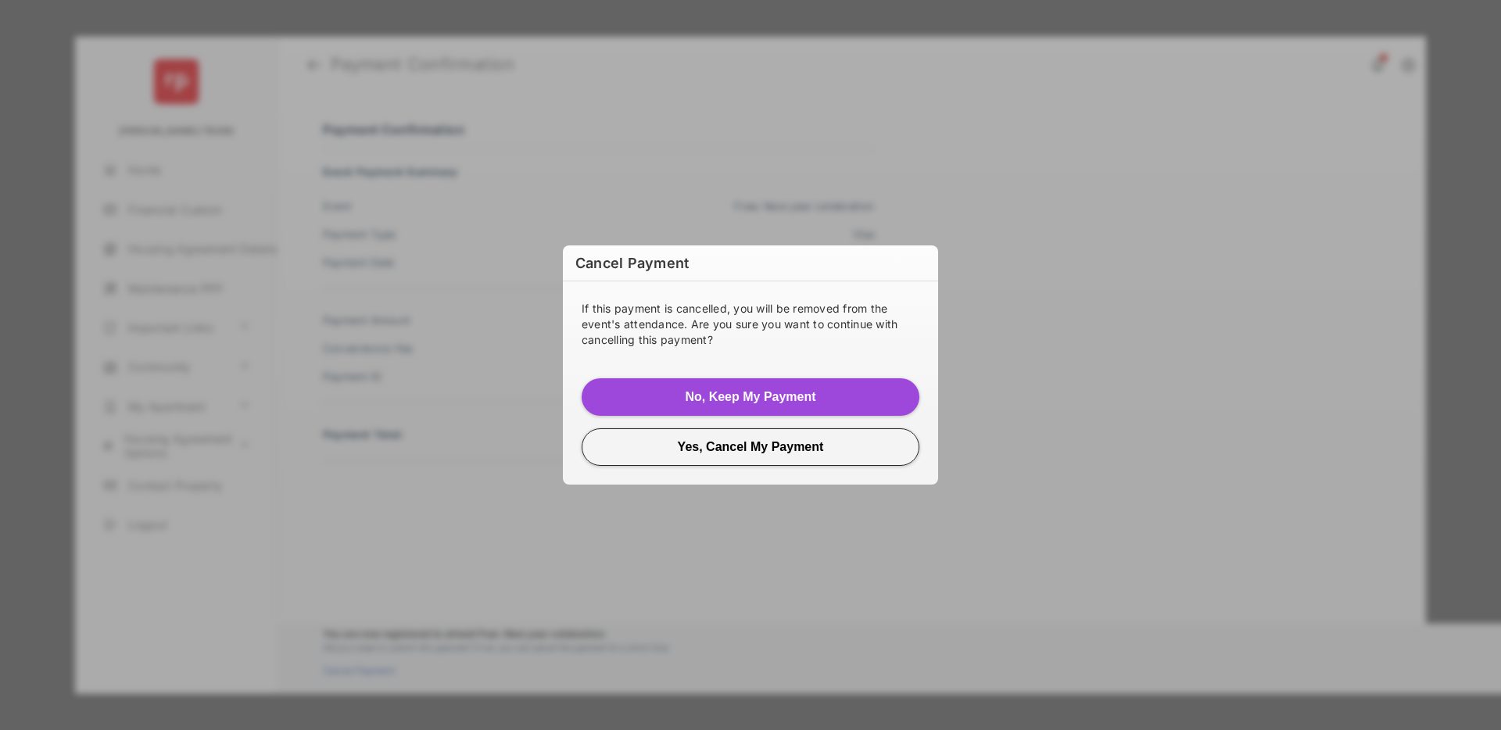
click at [762, 449] on button "Yes, Cancel My Payment" at bounding box center [751, 448] width 338 height 38
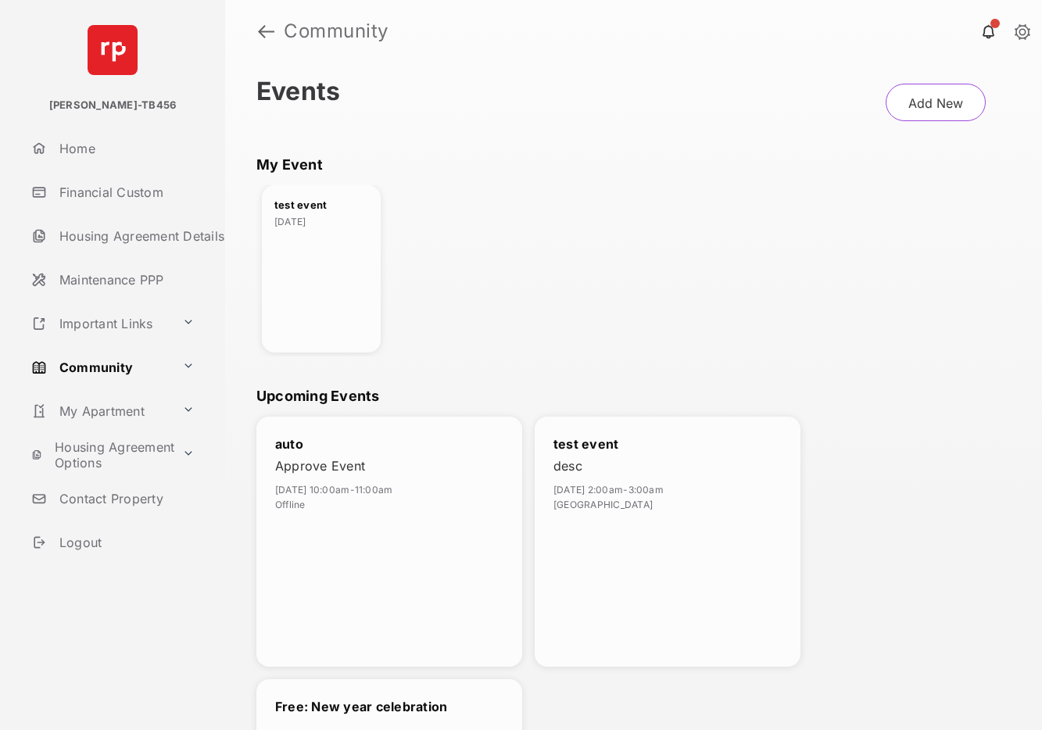
scroll to position [206, 0]
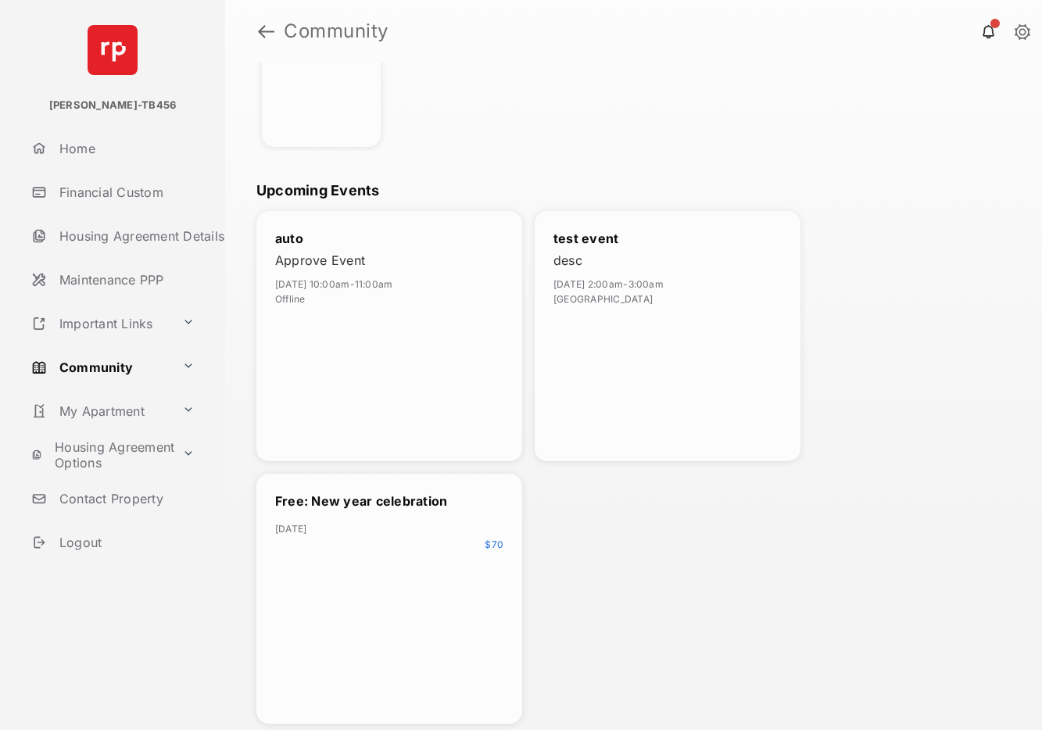
click at [378, 584] on div "Free: New year celebration [DATE] $ 70" at bounding box center [390, 599] width 266 height 250
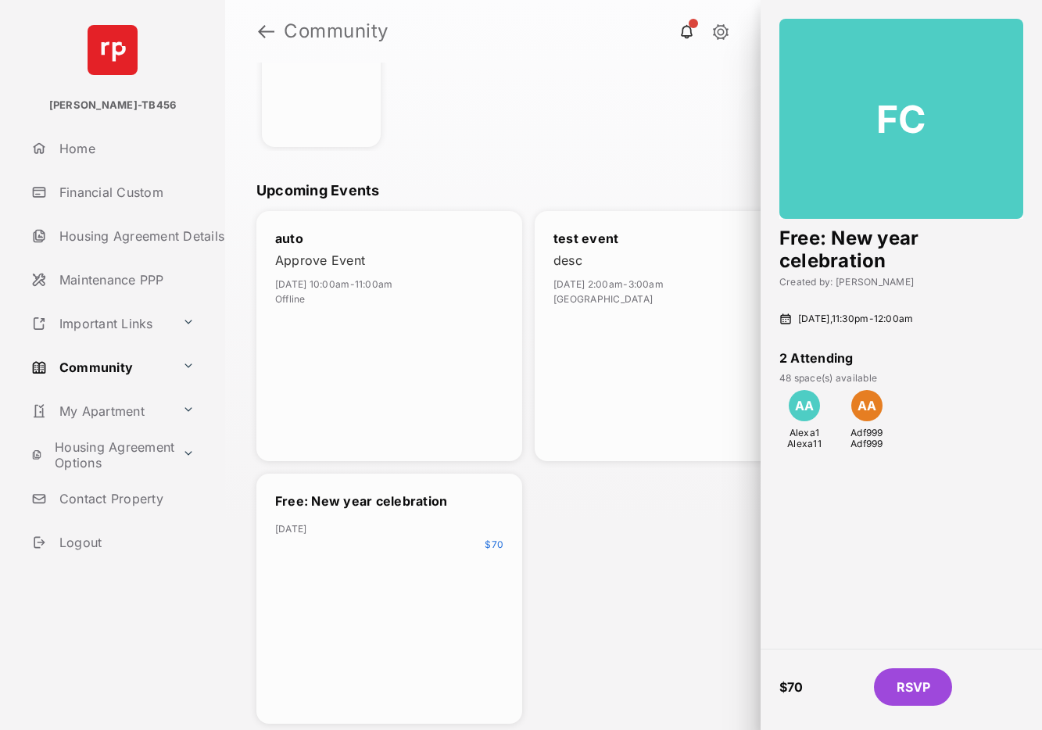
click at [921, 688] on button "RSVP" at bounding box center [913, 688] width 78 height 38
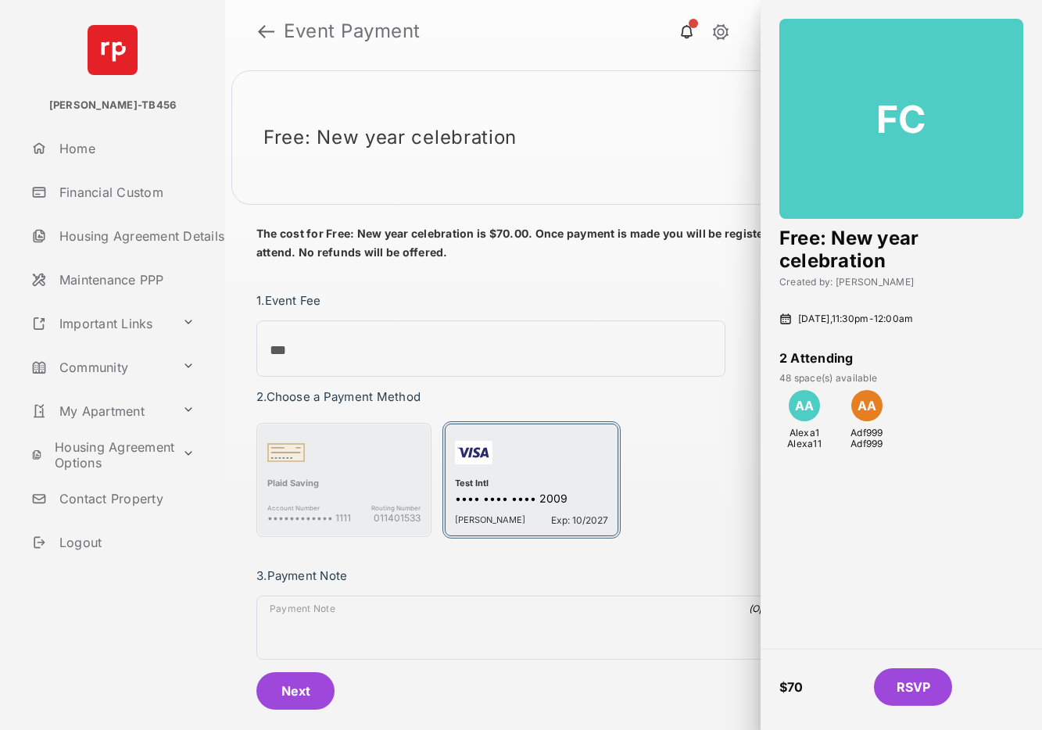
click at [549, 471] on div "button" at bounding box center [531, 456] width 153 height 44
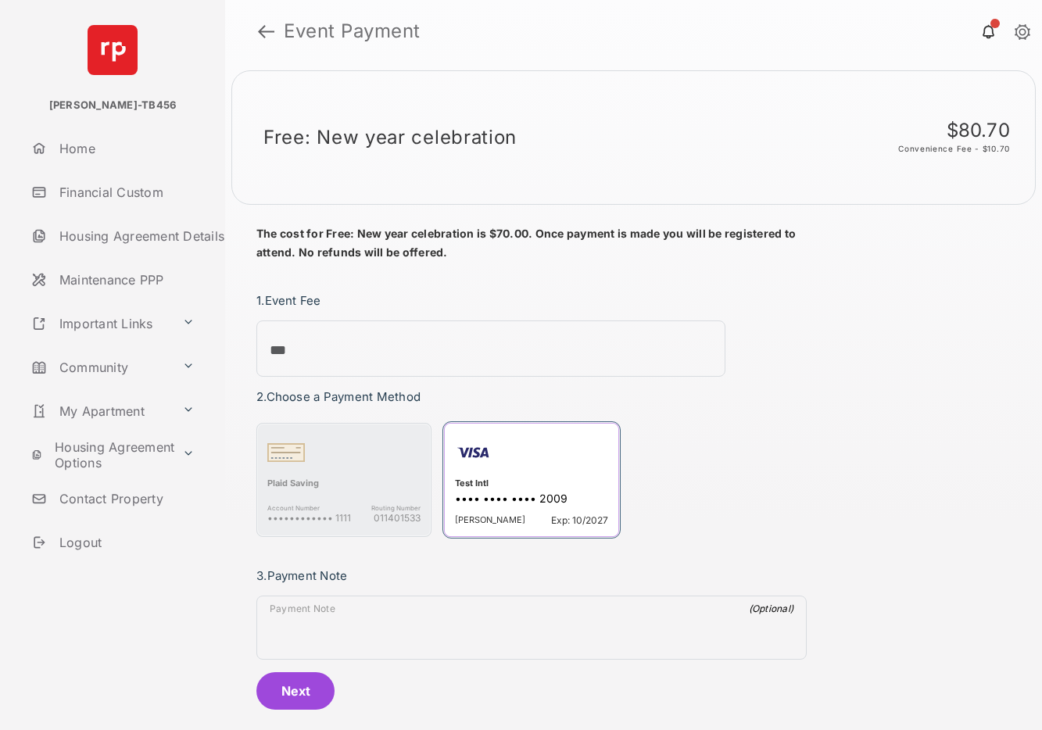
scroll to position [17, 0]
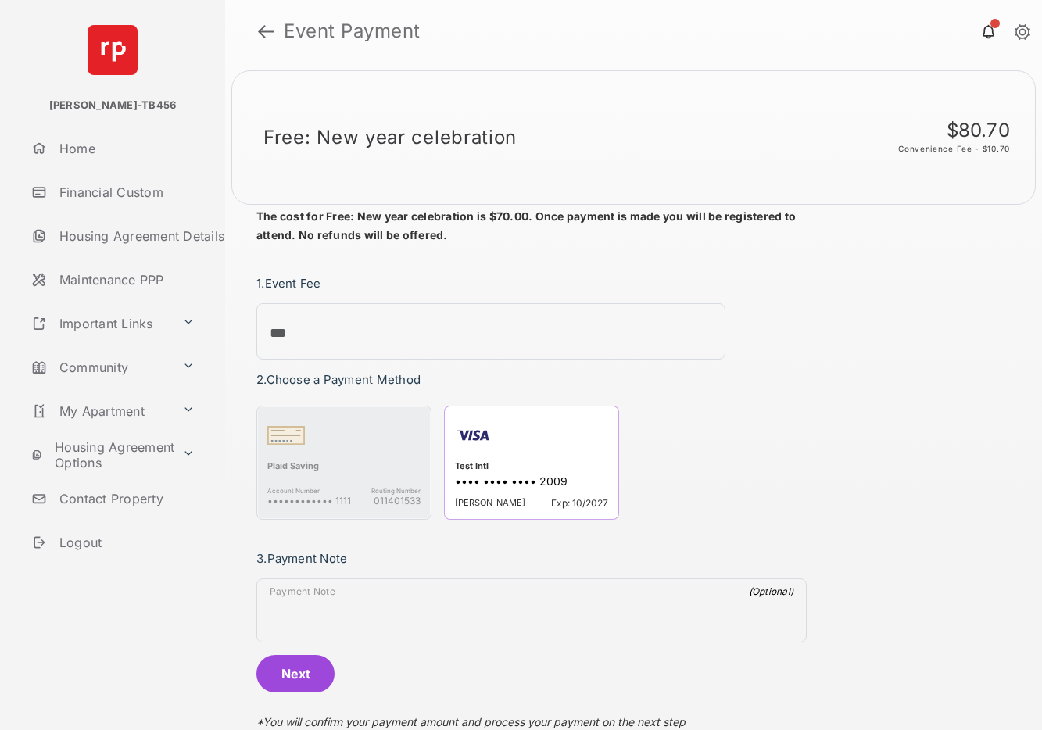
click at [311, 671] on button "Next" at bounding box center [296, 674] width 78 height 38
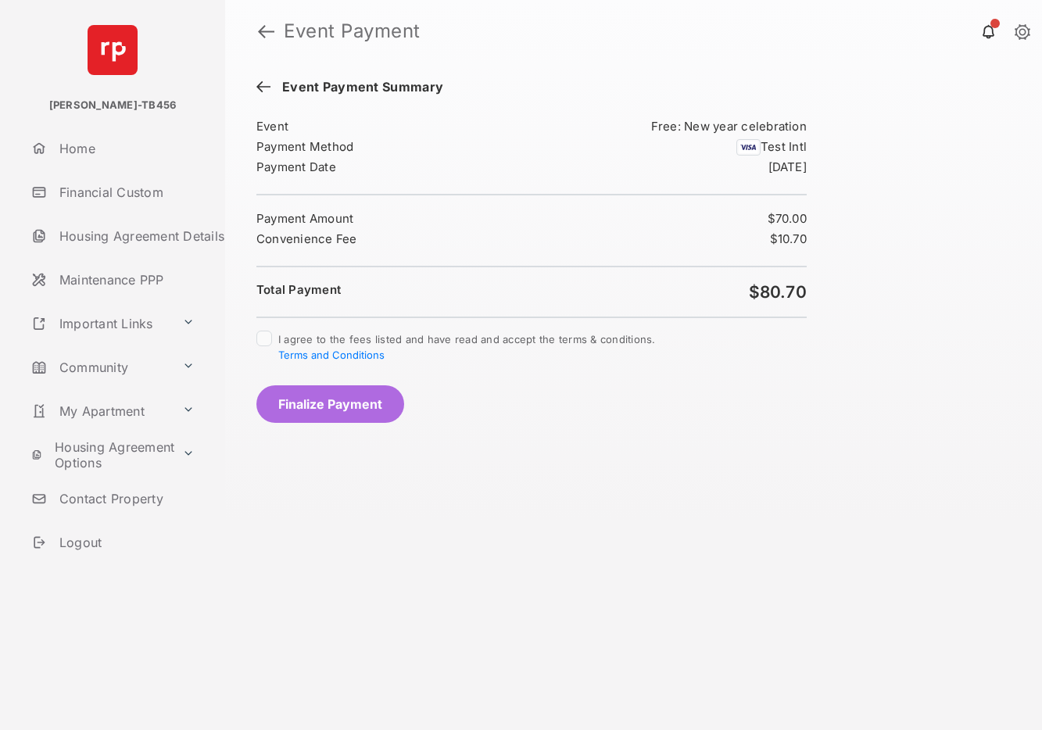
drag, startPoint x: 768, startPoint y: 237, endPoint x: 798, endPoint y: 233, distance: 30.0
click at [798, 233] on div "I agree to the fees listed and have read and accept the terms & conditions. Ter…" at bounding box center [532, 247] width 551 height 262
click at [342, 399] on button "Finalize Payment" at bounding box center [331, 405] width 148 height 38
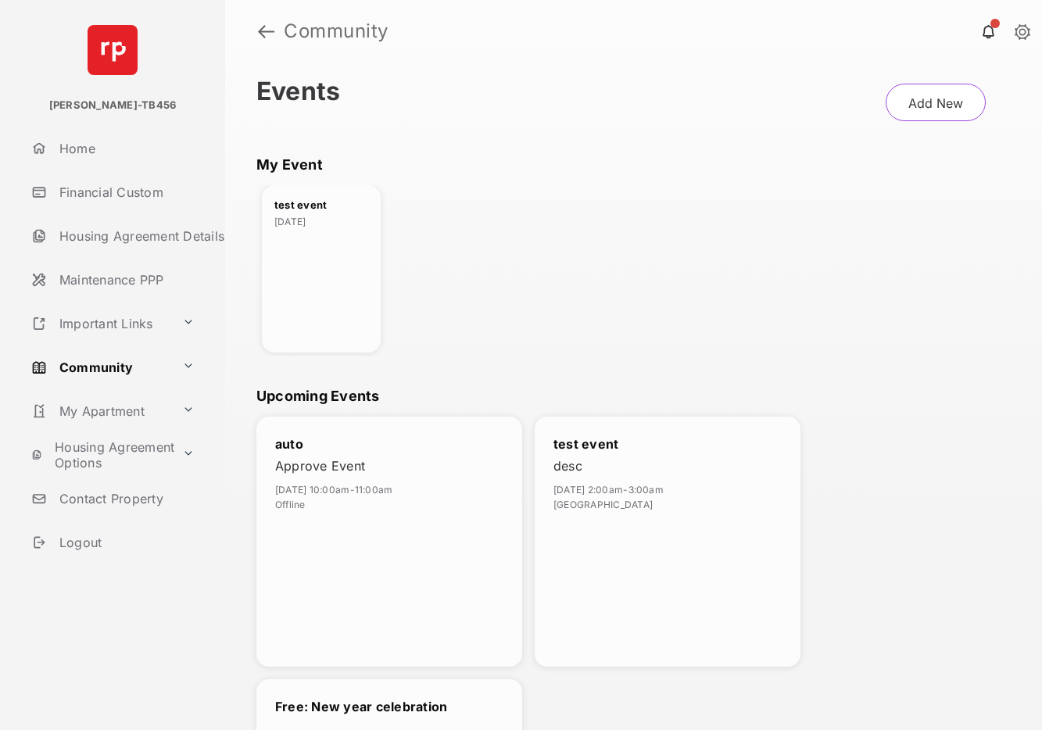
click at [91, 541] on link "Logout" at bounding box center [125, 543] width 200 height 38
